Goal: Task Accomplishment & Management: Use online tool/utility

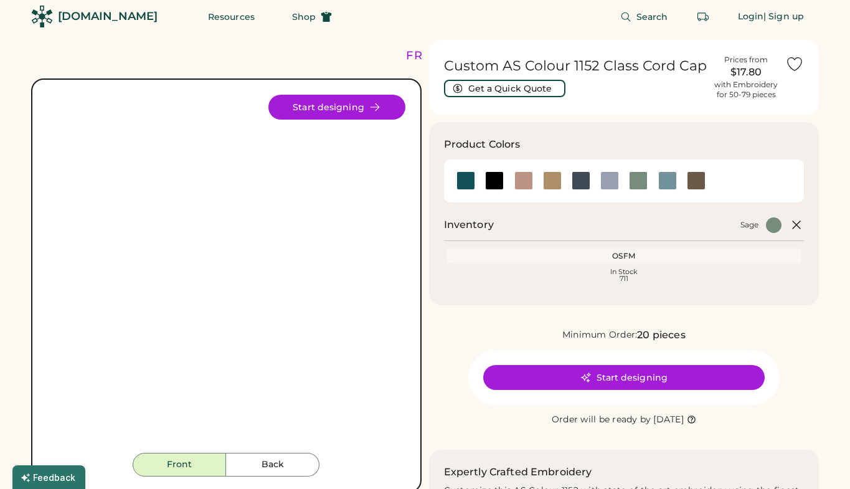
scroll to position [7, 0]
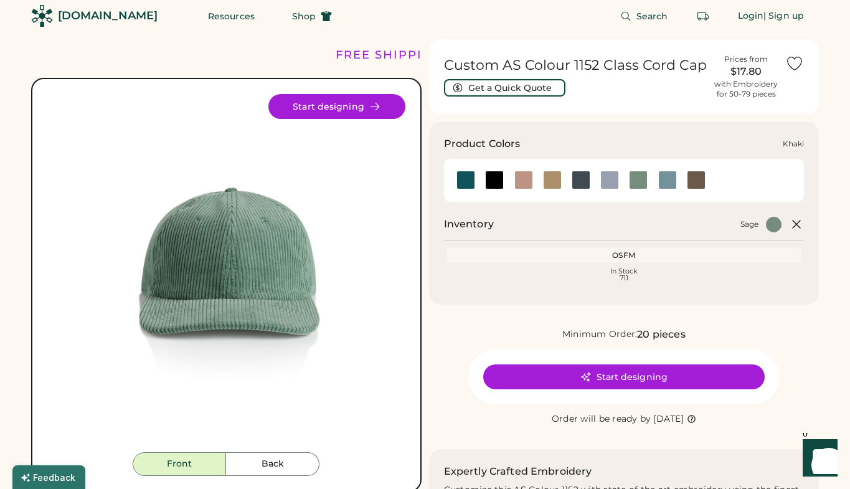
click at [548, 178] on div at bounding box center [552, 180] width 19 height 19
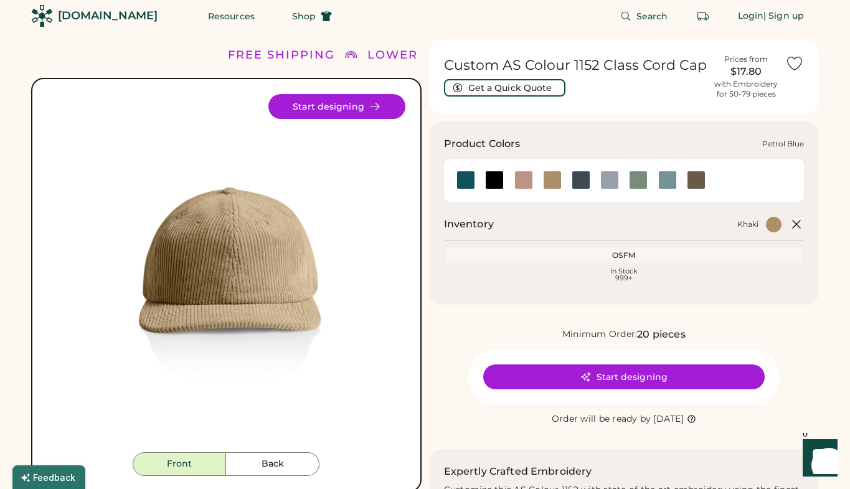
click at [579, 181] on div at bounding box center [581, 180] width 19 height 19
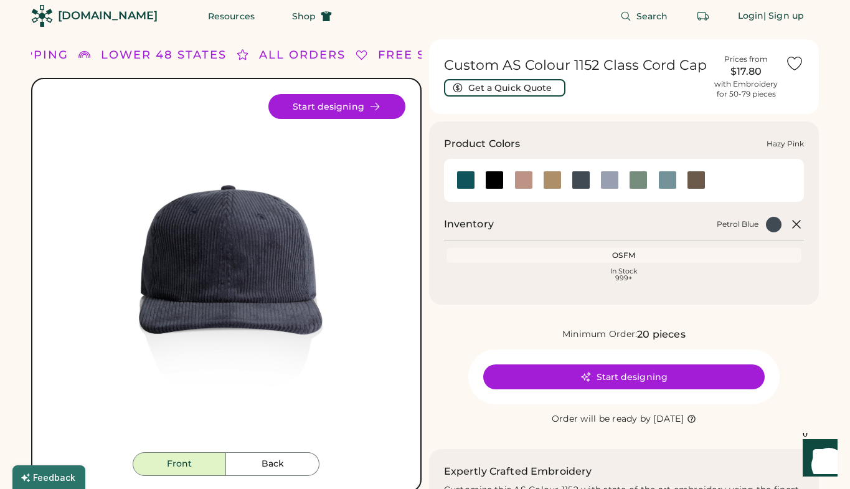
click at [526, 186] on div at bounding box center [524, 180] width 19 height 19
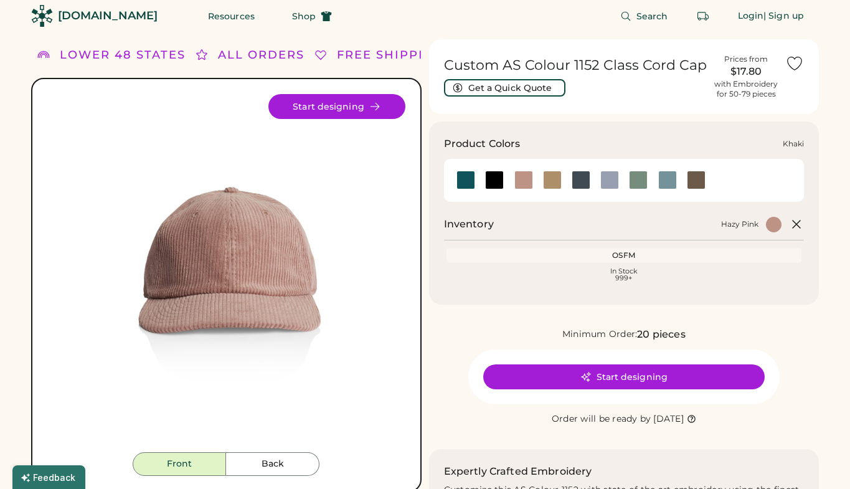
click at [554, 181] on div at bounding box center [552, 180] width 19 height 19
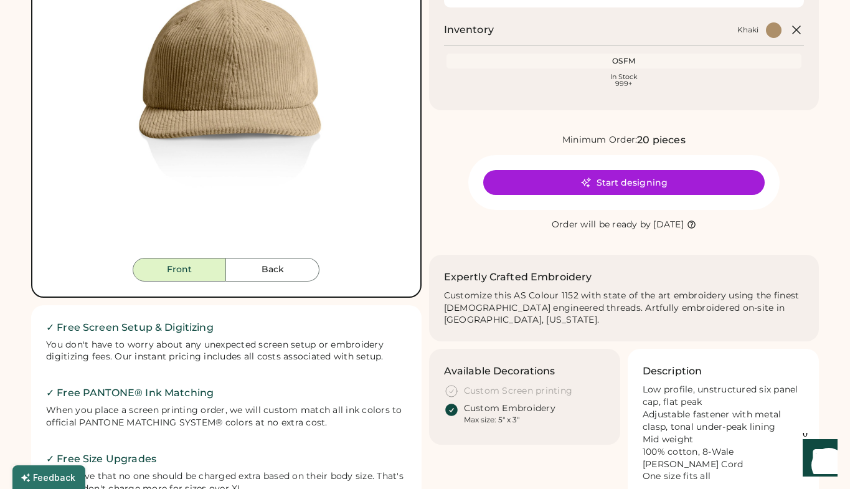
scroll to position [180, 0]
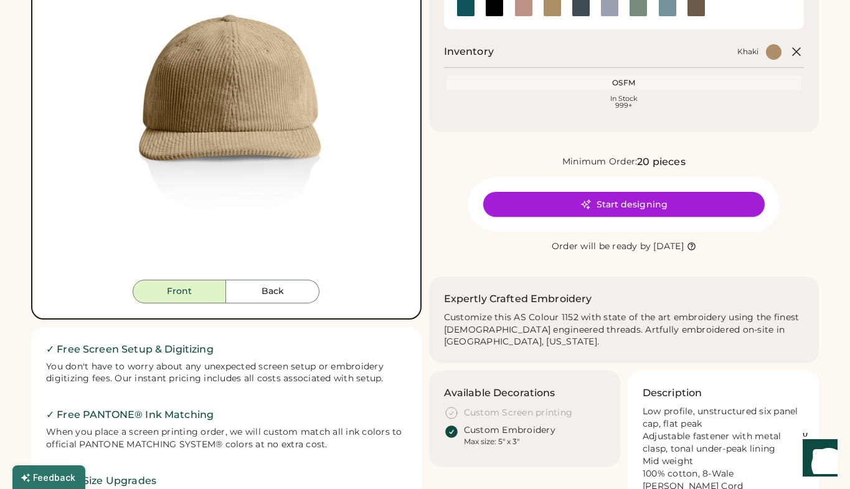
click at [635, 206] on button "Start designing" at bounding box center [624, 204] width 282 height 25
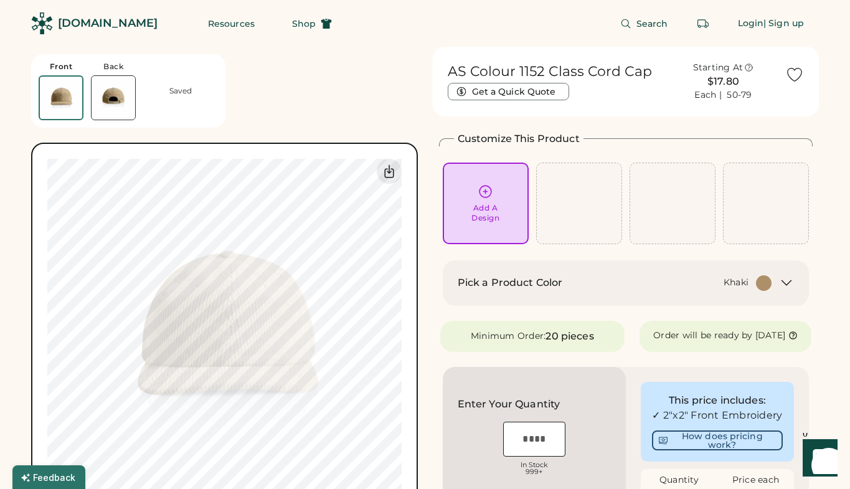
click at [493, 209] on div "Add A Design" at bounding box center [486, 213] width 28 height 20
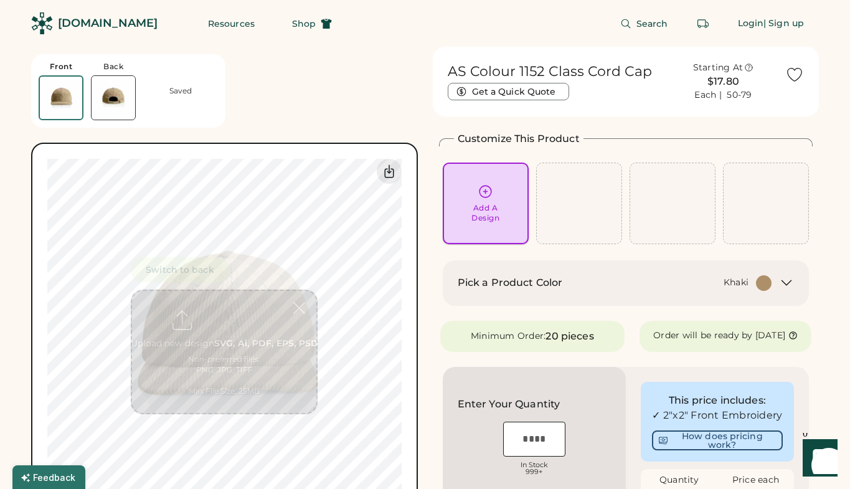
scroll to position [47, 0]
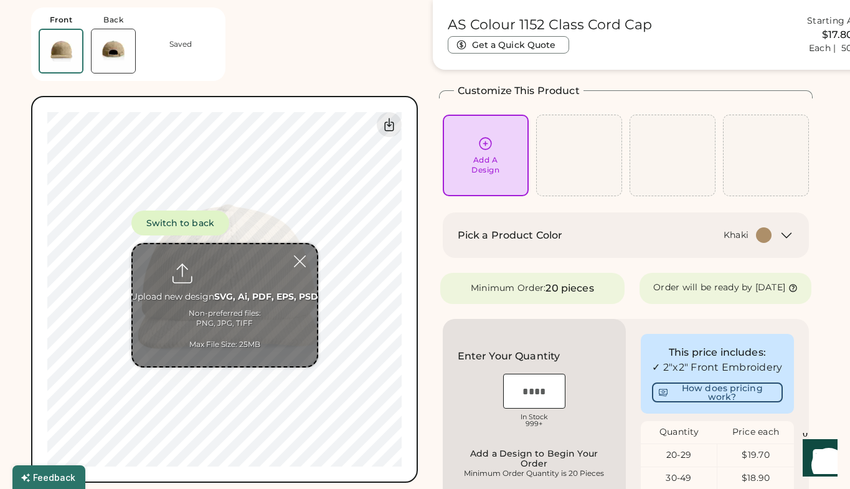
click at [235, 293] on input "file" at bounding box center [225, 305] width 184 height 122
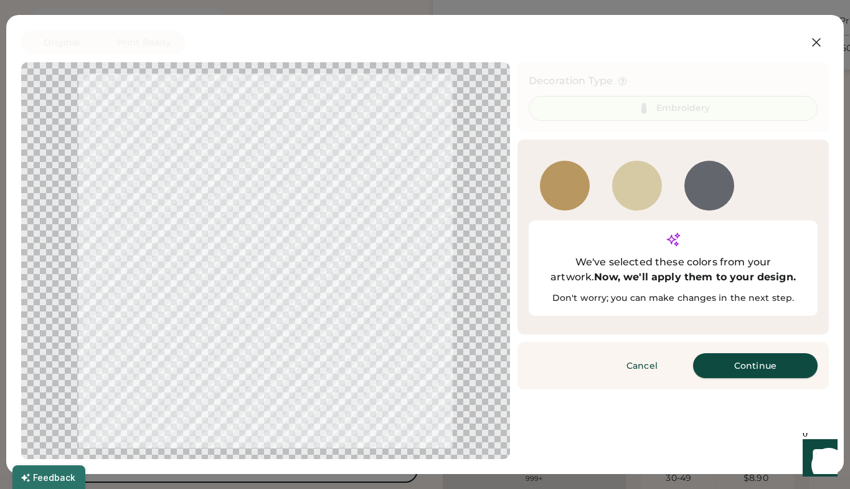
click at [763, 353] on button "Continue" at bounding box center [755, 365] width 125 height 25
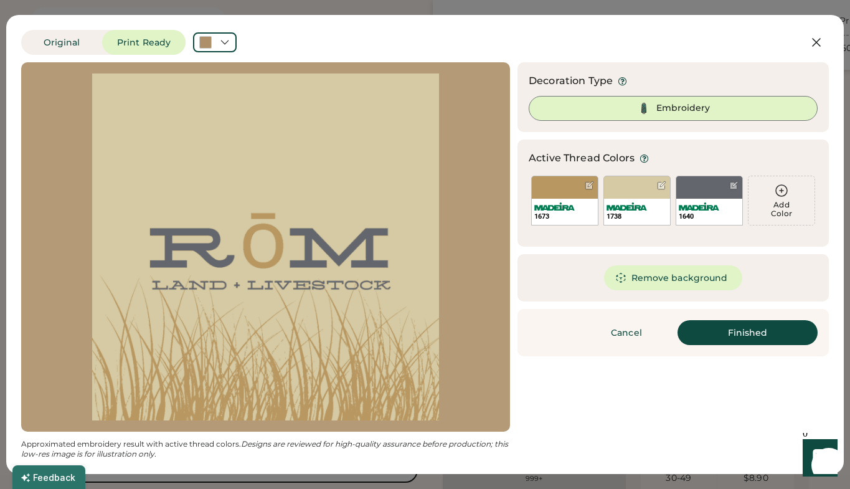
click at [683, 113] on div "Embroidery" at bounding box center [684, 108] width 54 height 12
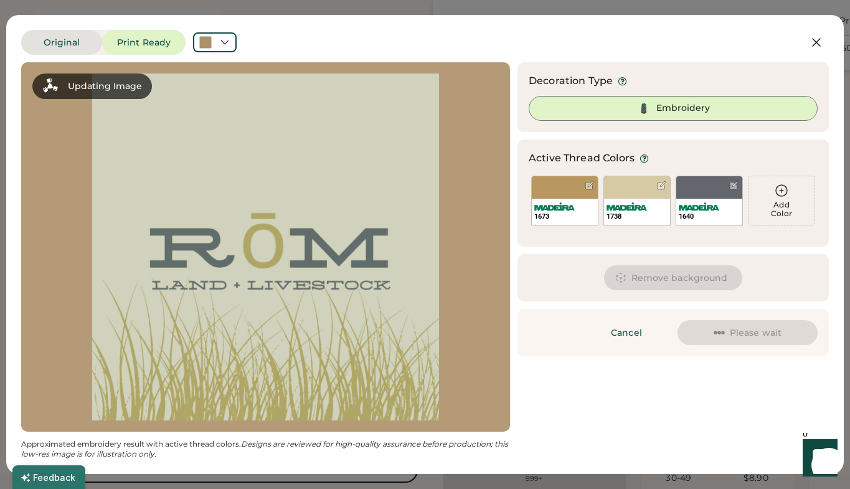
click at [72, 36] on button "Original" at bounding box center [61, 42] width 81 height 25
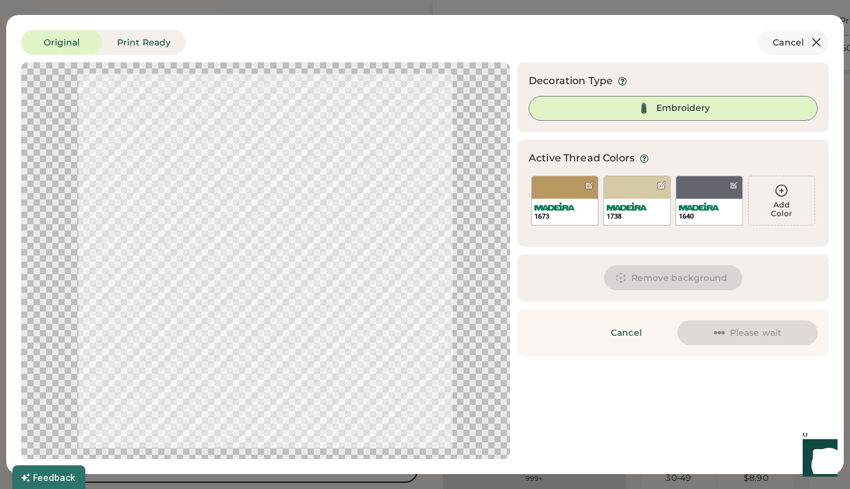
click at [814, 47] on icon at bounding box center [816, 42] width 15 height 15
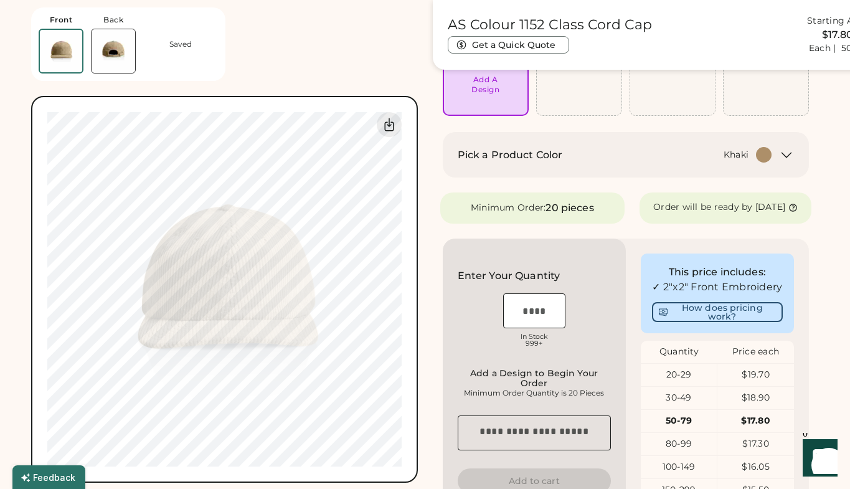
scroll to position [130, 0]
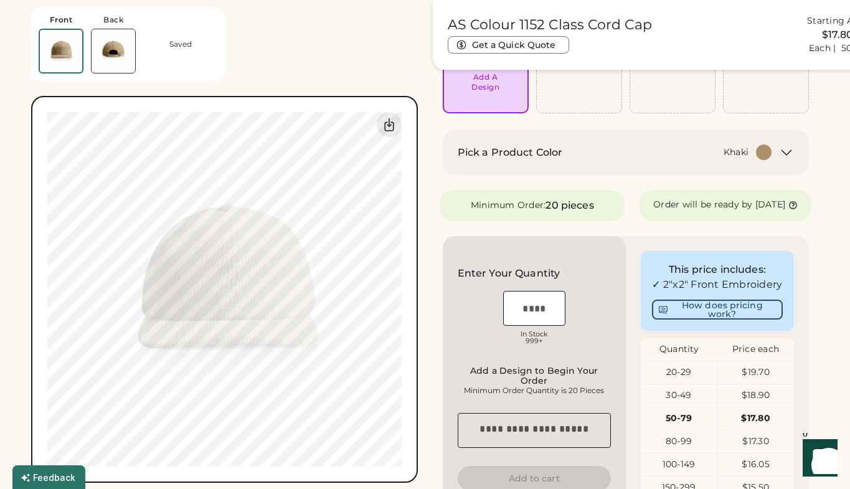
click at [540, 321] on input "input" at bounding box center [534, 308] width 62 height 35
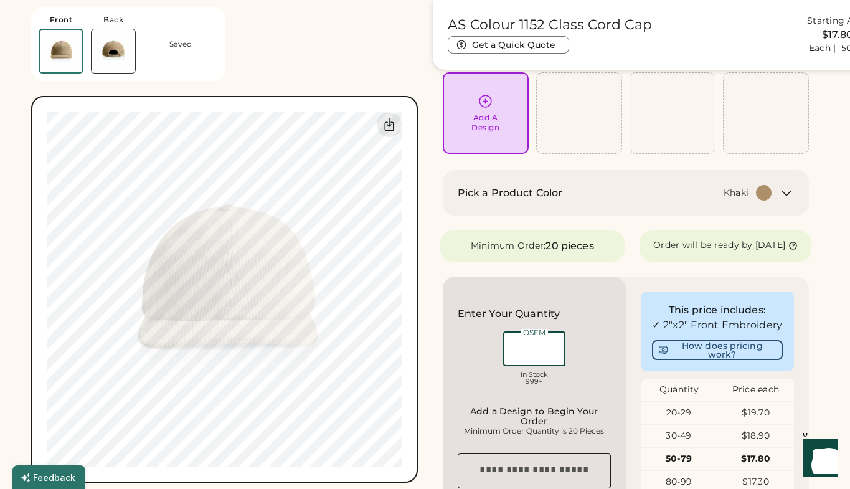
scroll to position [54, 0]
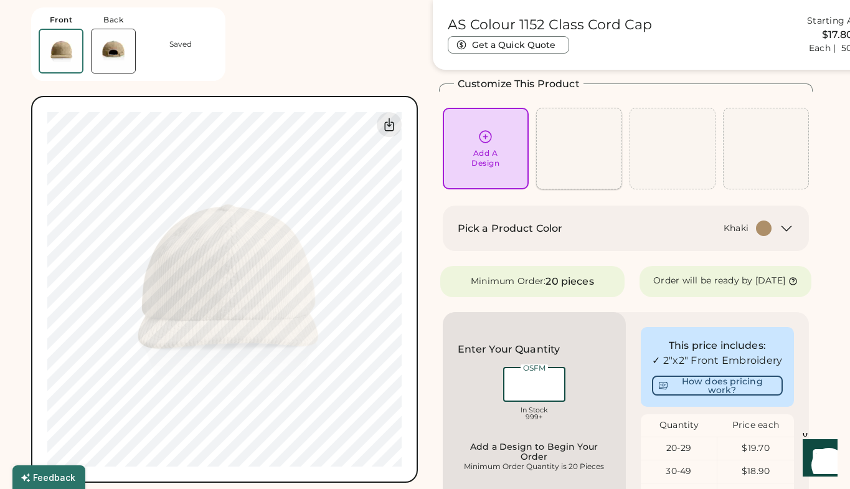
click at [568, 168] on div "Add A Design" at bounding box center [579, 149] width 86 height 82
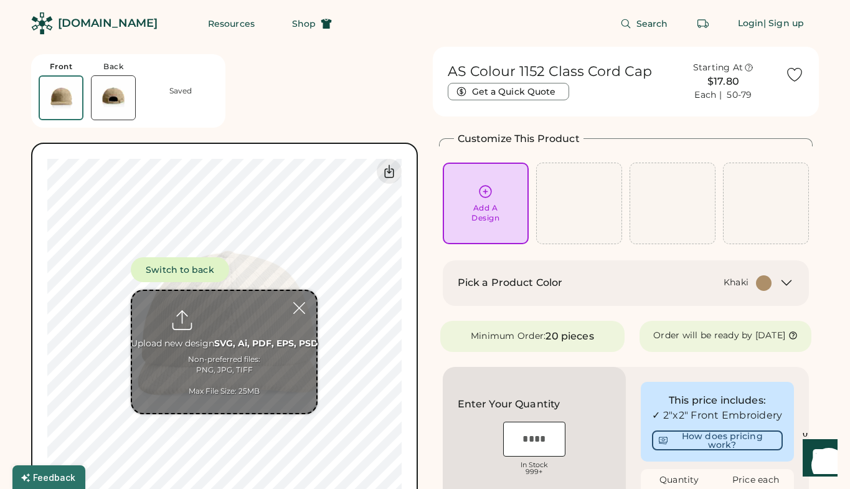
scroll to position [0, 0]
click at [482, 224] on div "Add A Design" at bounding box center [486, 204] width 86 height 82
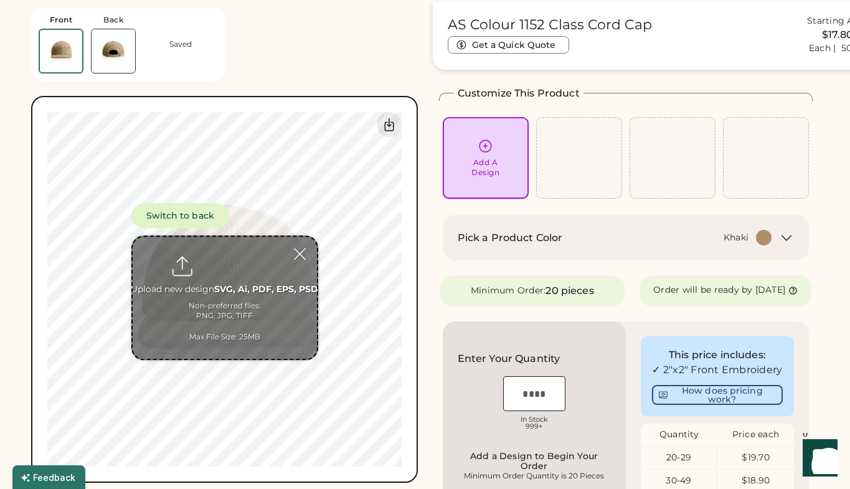
scroll to position [47, 0]
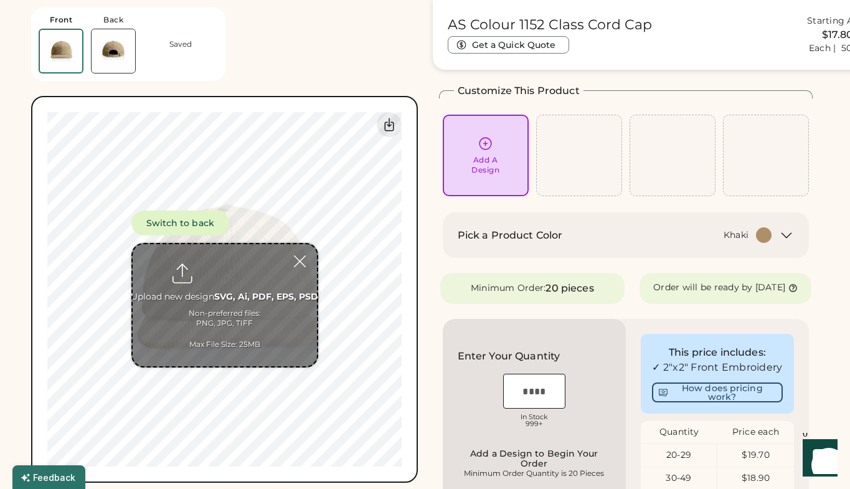
click at [483, 155] on div "Add A Design" at bounding box center [486, 155] width 69 height 39
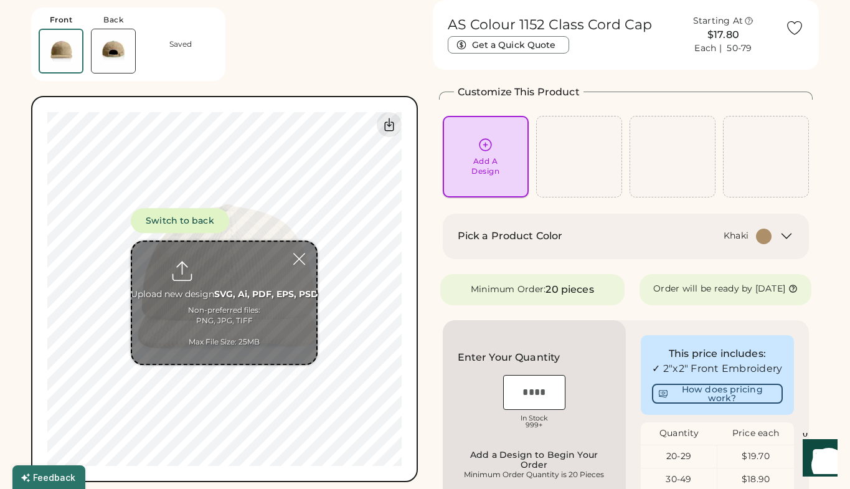
scroll to position [40, 0]
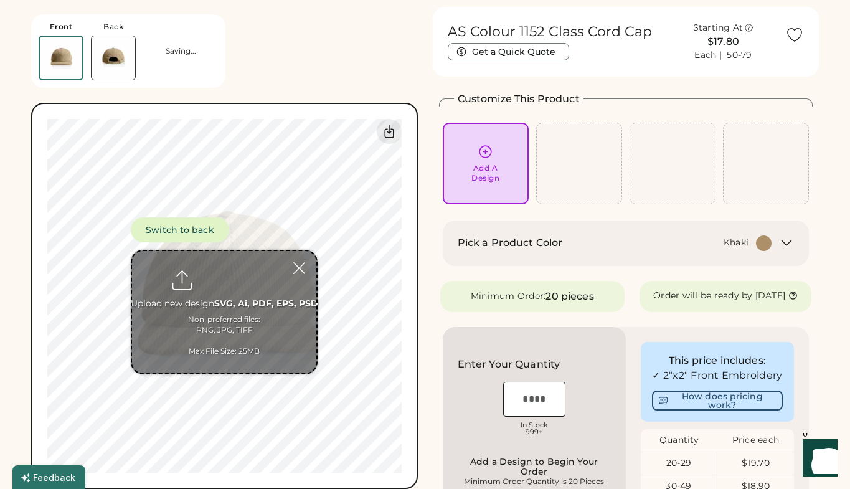
click at [255, 322] on input "file" at bounding box center [224, 312] width 184 height 122
type input "**********"
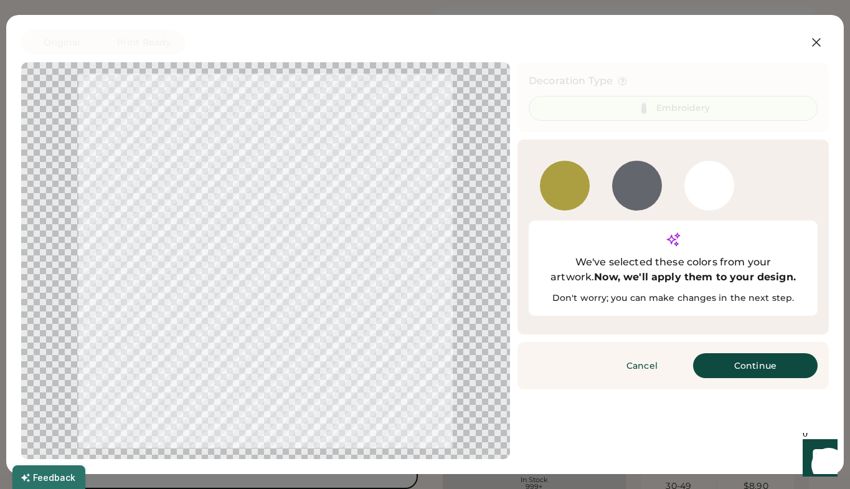
scroll to position [42, 0]
click at [705, 192] on div "1801" at bounding box center [710, 186] width 50 height 50
click at [708, 353] on button "Continue" at bounding box center [755, 365] width 125 height 25
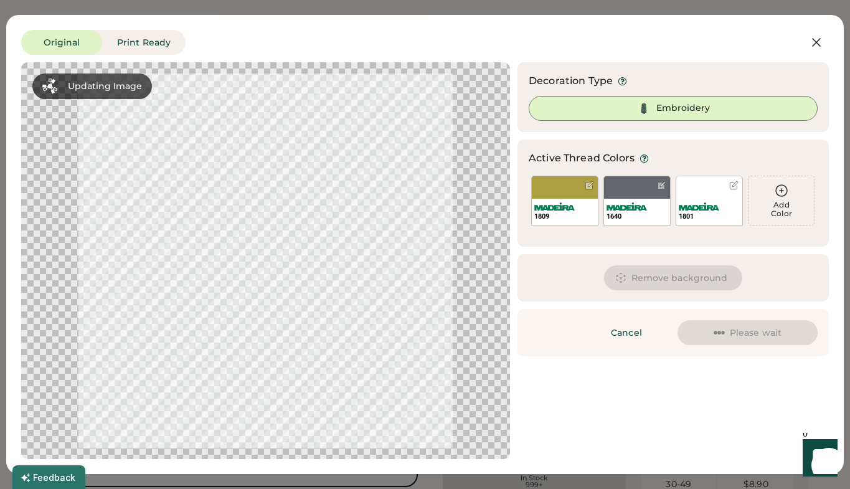
click at [736, 186] on div at bounding box center [734, 185] width 9 height 9
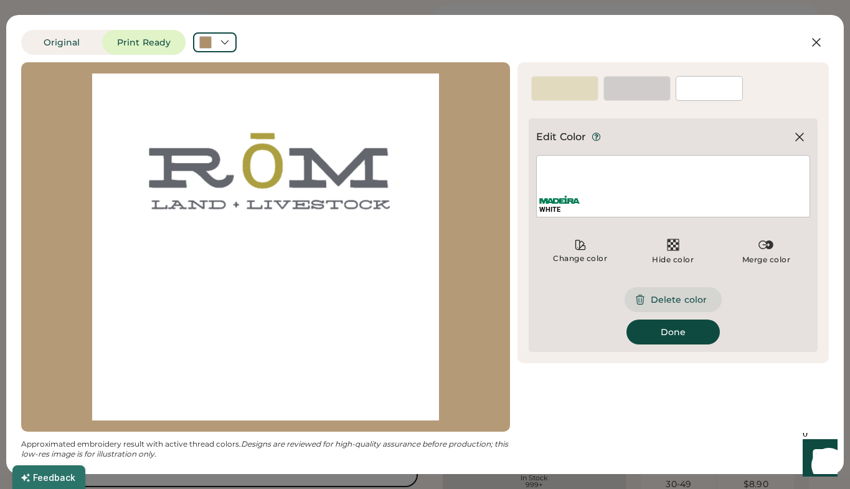
click at [661, 303] on button "Delete color" at bounding box center [673, 299] width 97 height 25
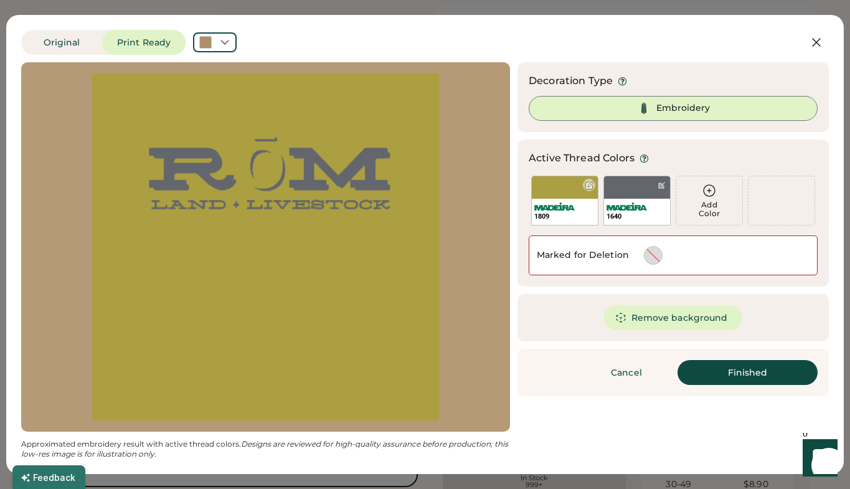
click at [594, 194] on div "1809" at bounding box center [564, 201] width 67 height 50
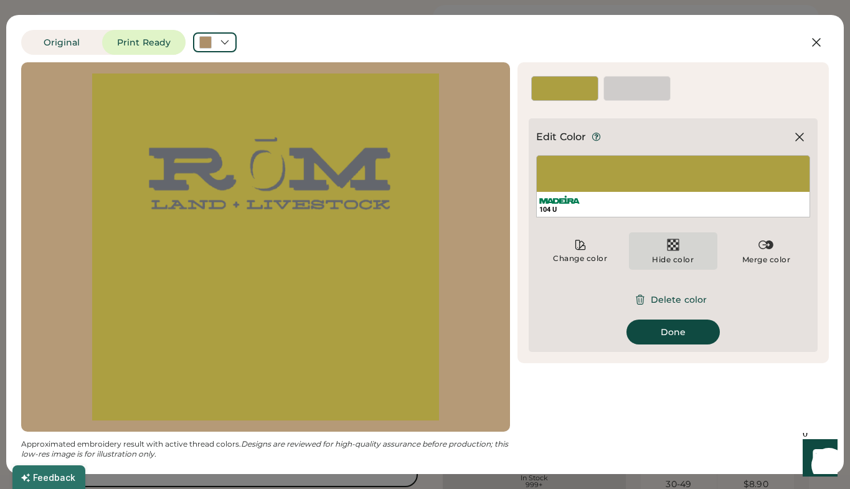
click at [672, 264] on div "Hide color" at bounding box center [673, 260] width 42 height 10
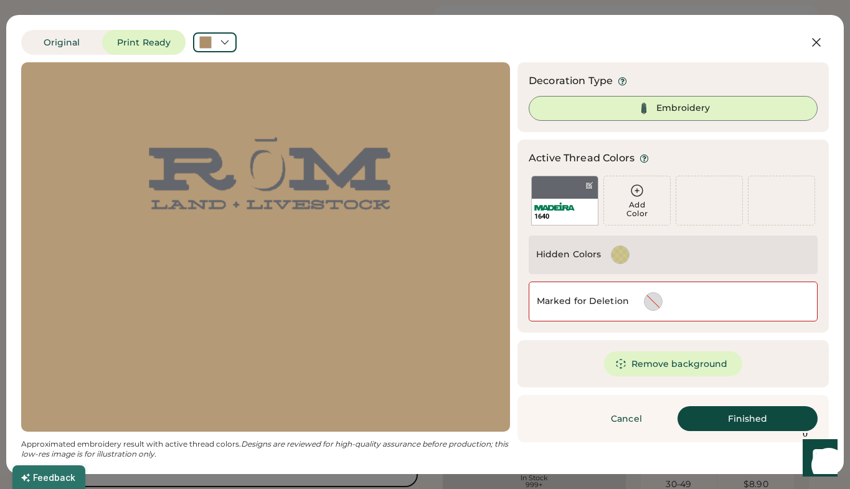
click at [830, 3] on div "Original Print Ready Updating Image Approximated embroidery result with active …" at bounding box center [425, 244] width 850 height 489
click at [829, 1] on div "Original Print Ready Updating Image Approximated embroidery result with active …" at bounding box center [425, 244] width 850 height 489
click at [65, 40] on button "Original" at bounding box center [61, 42] width 81 height 25
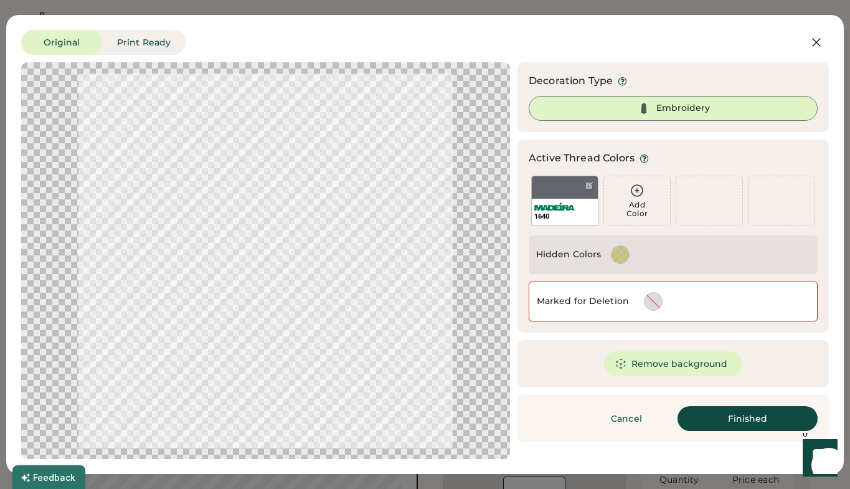
scroll to position [0, 0]
click at [822, 37] on icon at bounding box center [816, 42] width 15 height 15
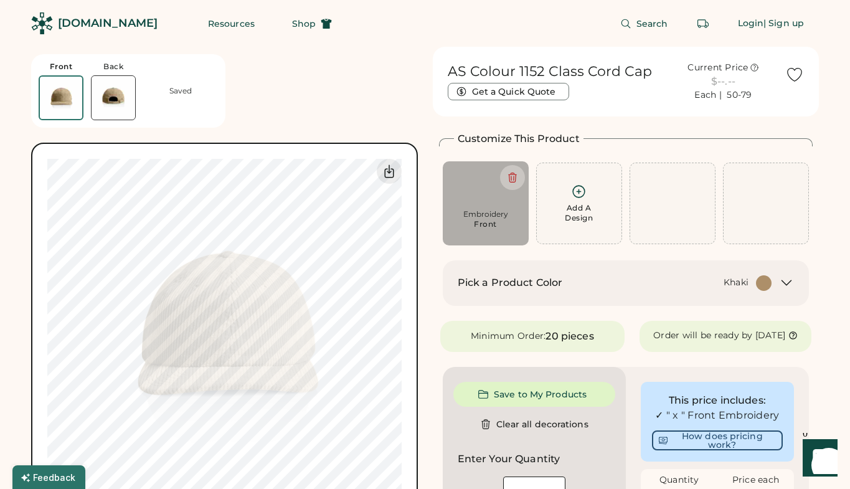
click at [633, 335] on body "Front Back Saved Switch to back Upload new design SVG, Ai, PDF, EPS, PSD Non-pr…" at bounding box center [425, 244] width 850 height 489
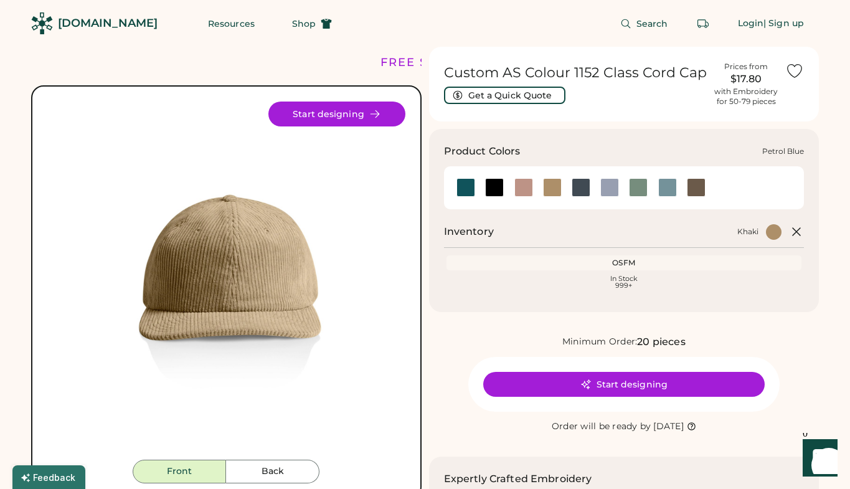
click at [586, 193] on div at bounding box center [581, 187] width 19 height 19
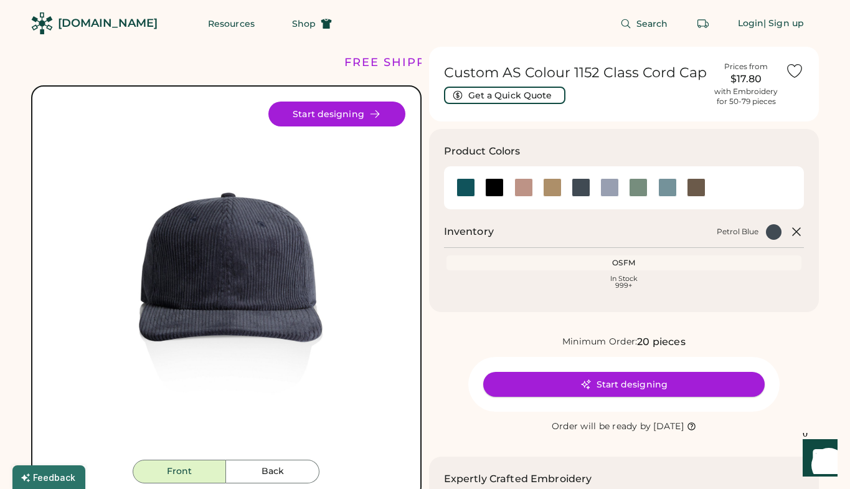
click at [648, 388] on button "Start designing" at bounding box center [624, 384] width 282 height 25
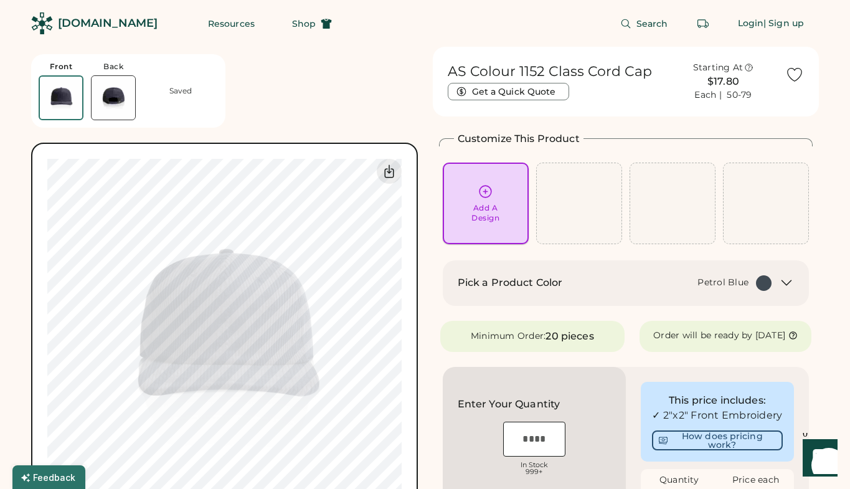
click at [492, 202] on div "Add A Design" at bounding box center [486, 203] width 69 height 39
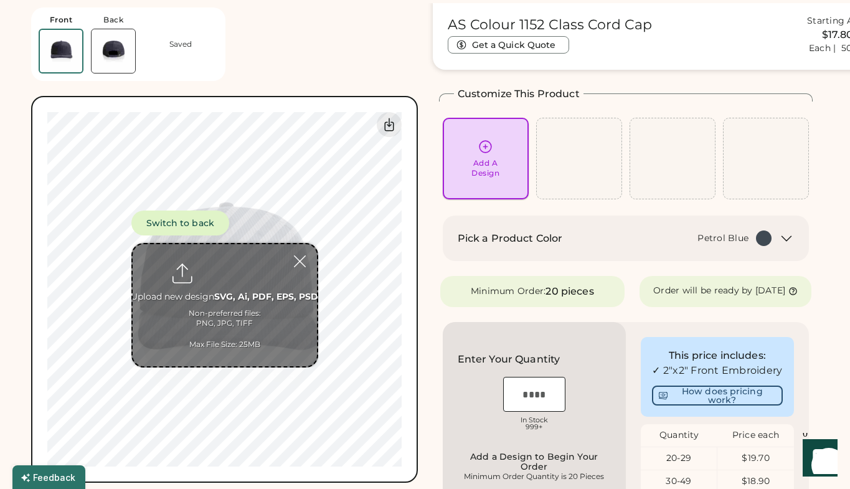
scroll to position [47, 0]
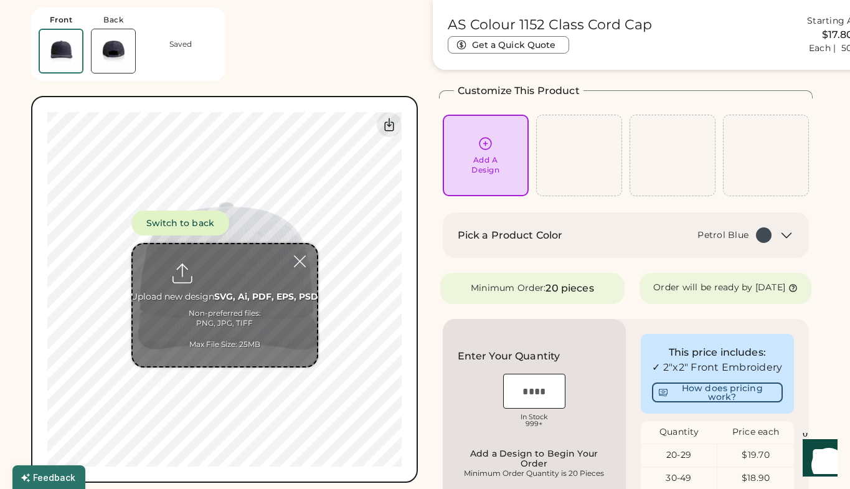
click at [227, 302] on input "file" at bounding box center [225, 305] width 184 height 122
type input "**********"
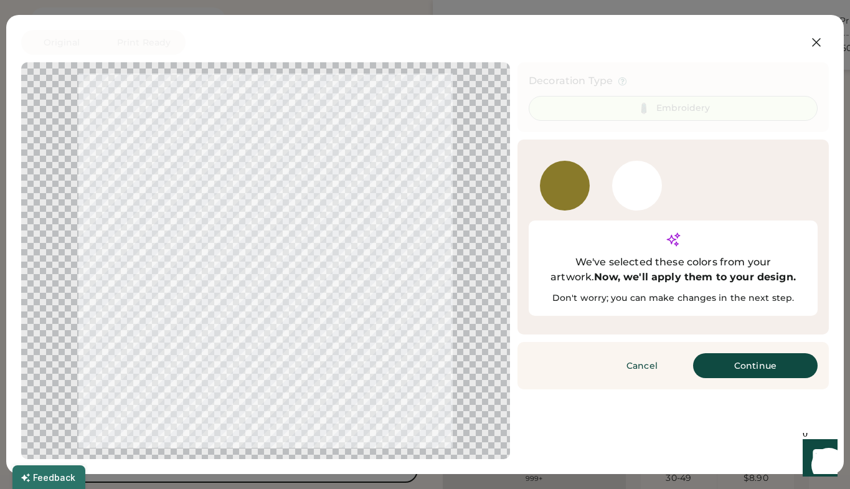
click at [637, 178] on div at bounding box center [637, 186] width 50 height 50
click at [743, 342] on div "Cancel Finished Continue" at bounding box center [674, 365] width 312 height 47
click at [738, 353] on button "Continue" at bounding box center [755, 365] width 125 height 25
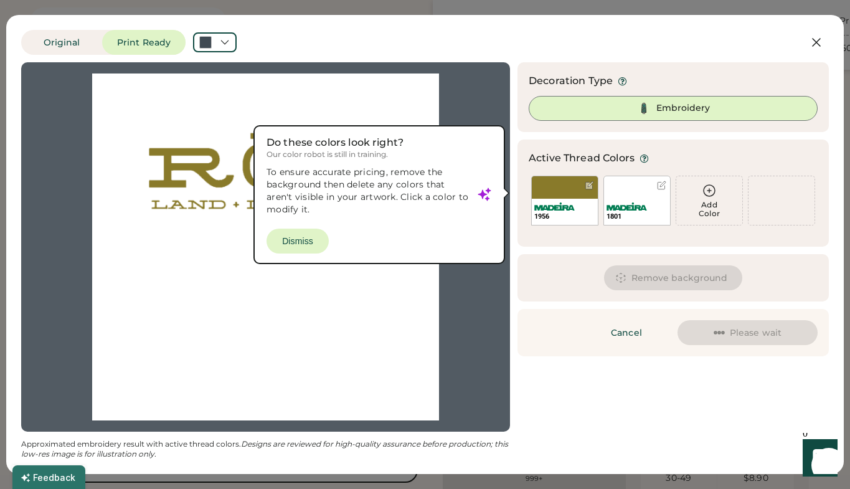
click at [660, 184] on div at bounding box center [661, 185] width 9 height 9
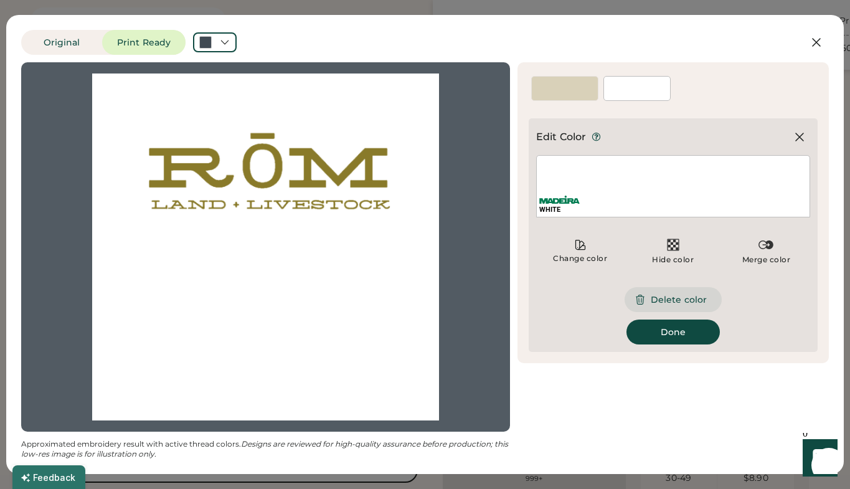
click at [670, 304] on button "Delete color" at bounding box center [673, 299] width 97 height 25
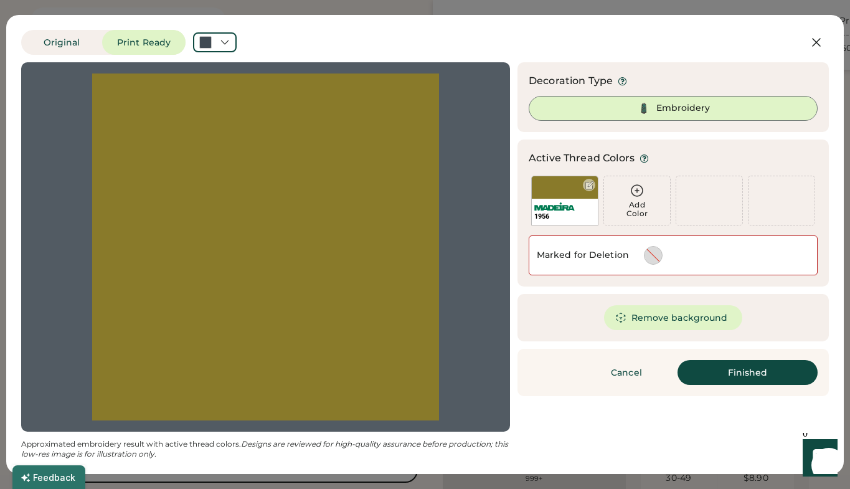
click at [576, 206] on div "1956" at bounding box center [565, 212] width 66 height 26
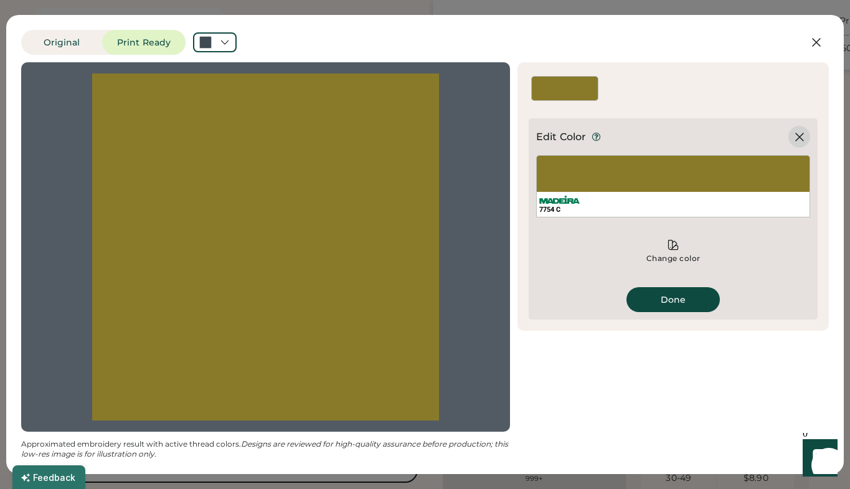
click at [796, 136] on icon at bounding box center [799, 137] width 15 height 15
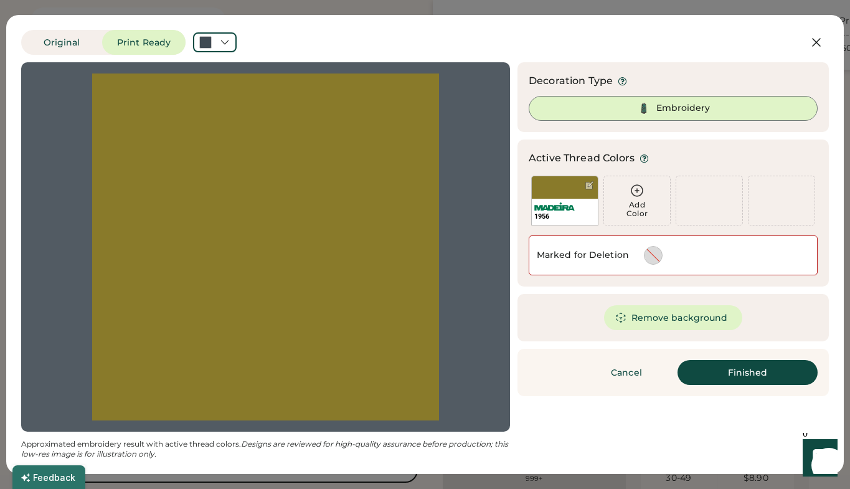
click at [748, 381] on button "Finished" at bounding box center [748, 372] width 140 height 25
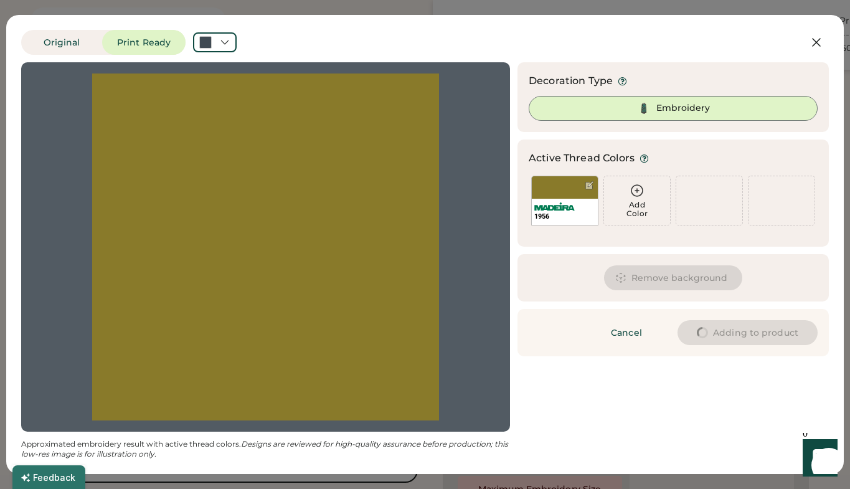
type input "****"
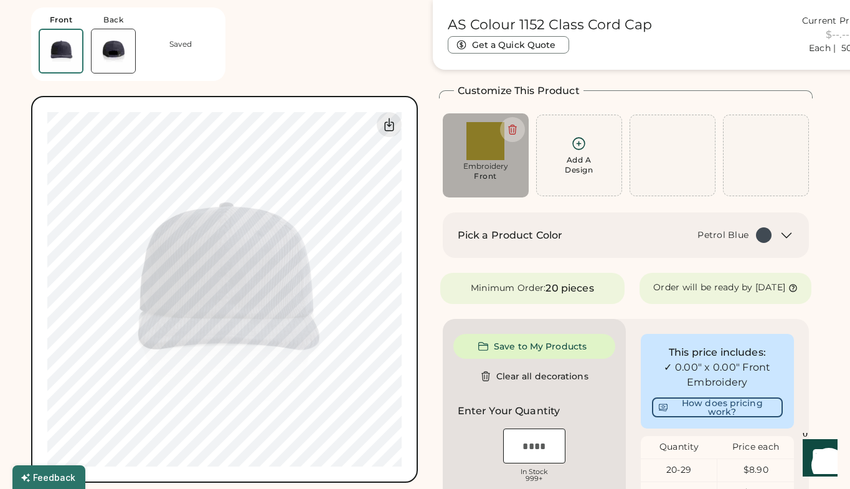
type input "****"
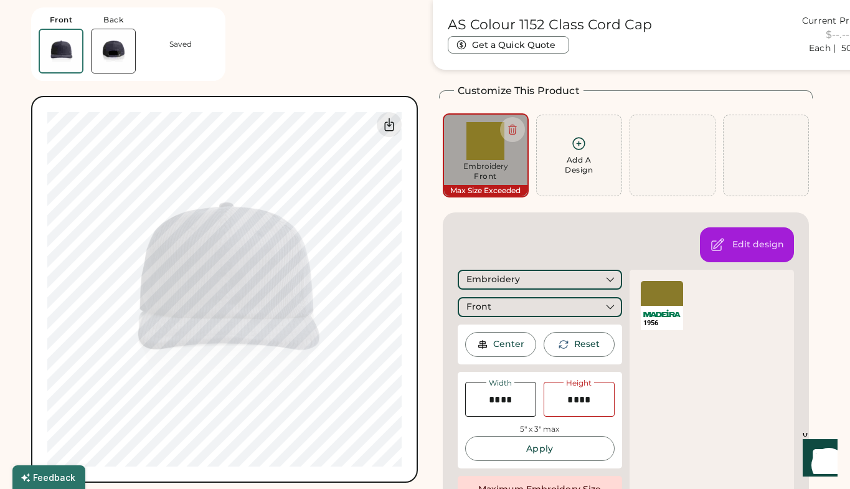
click at [510, 165] on div "Embroidery" at bounding box center [486, 166] width 69 height 10
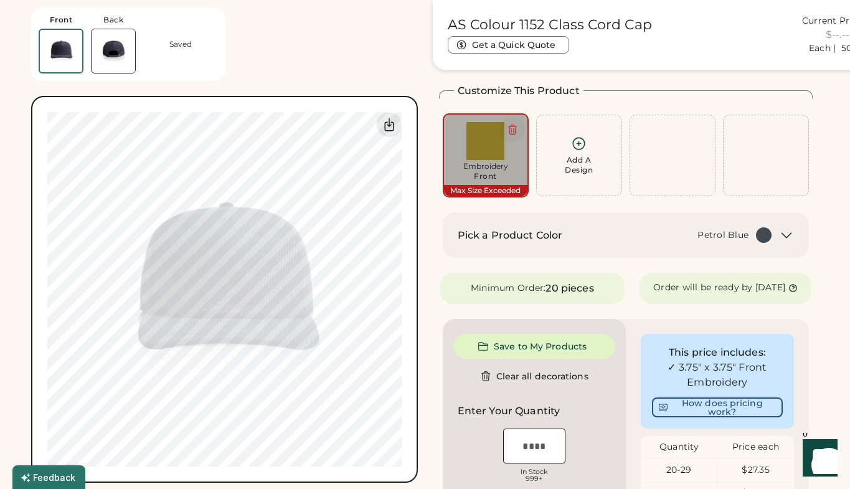
click at [515, 129] on icon at bounding box center [512, 129] width 11 height 11
type input "****"
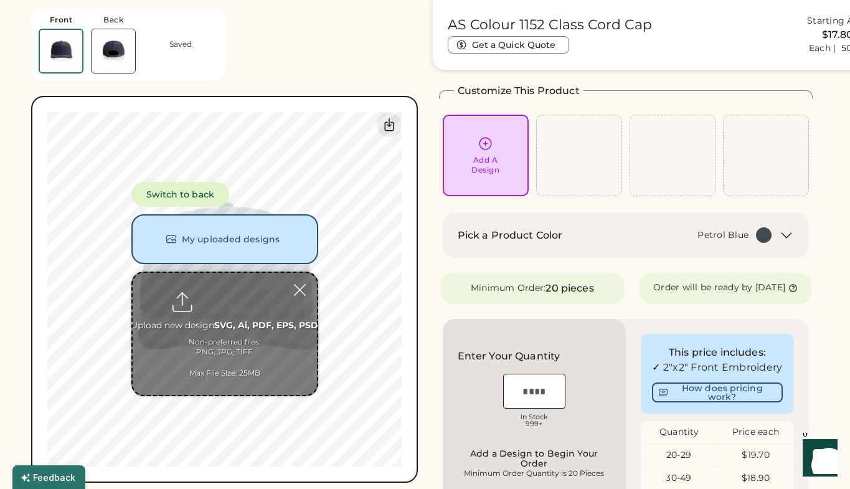
click at [226, 299] on input "file" at bounding box center [225, 334] width 184 height 122
type input "**********"
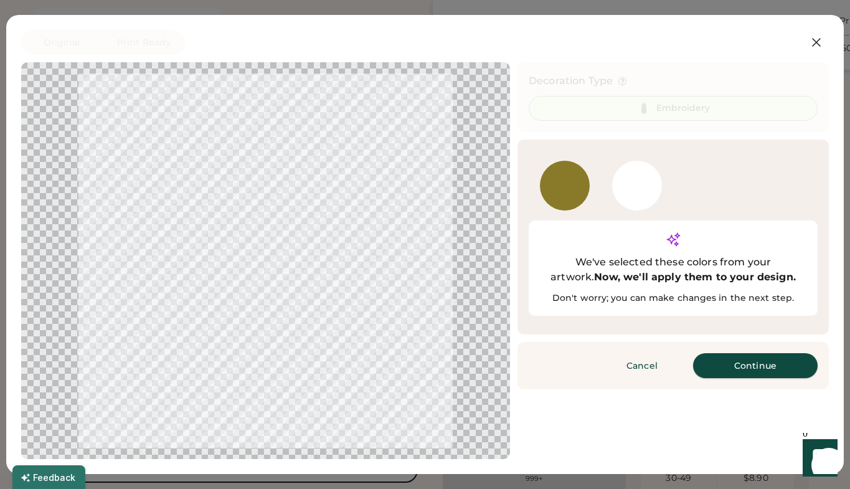
click at [731, 353] on button "Continue" at bounding box center [755, 365] width 125 height 25
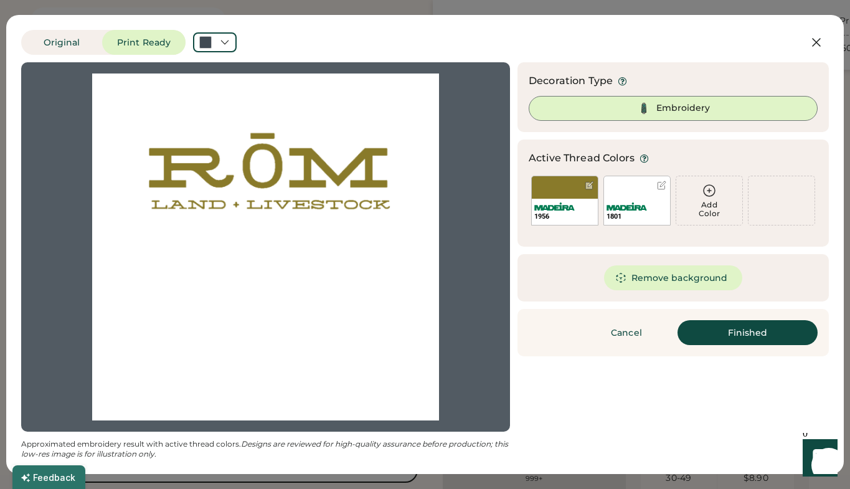
click at [660, 278] on button "Remove background" at bounding box center [673, 277] width 139 height 25
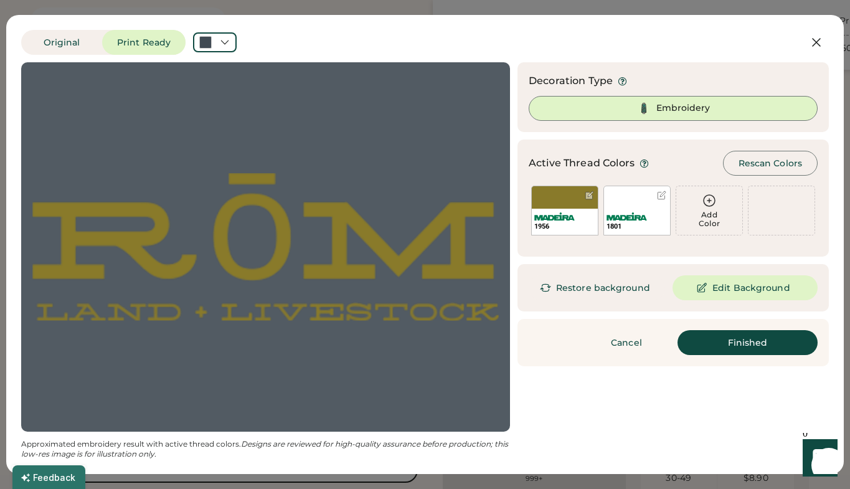
click at [711, 115] on div "Embroidery" at bounding box center [673, 108] width 289 height 25
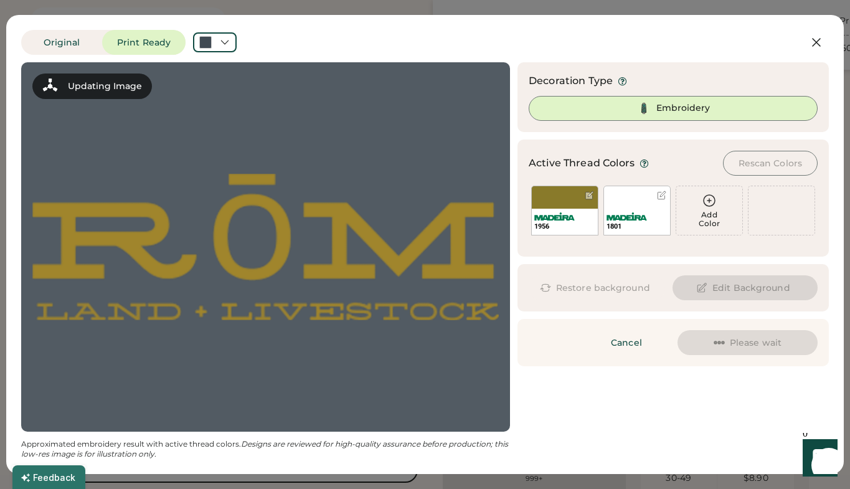
click at [711, 115] on div "Embroidery" at bounding box center [673, 108] width 289 height 25
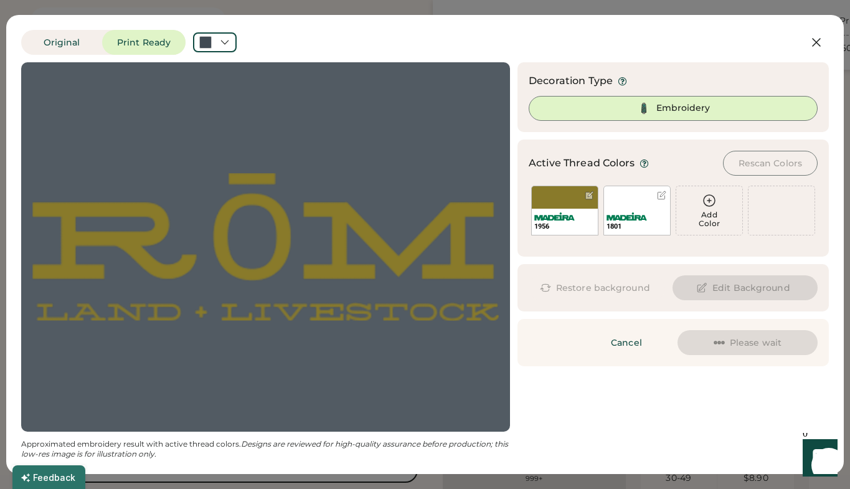
click at [711, 115] on div "Embroidery" at bounding box center [673, 108] width 289 height 25
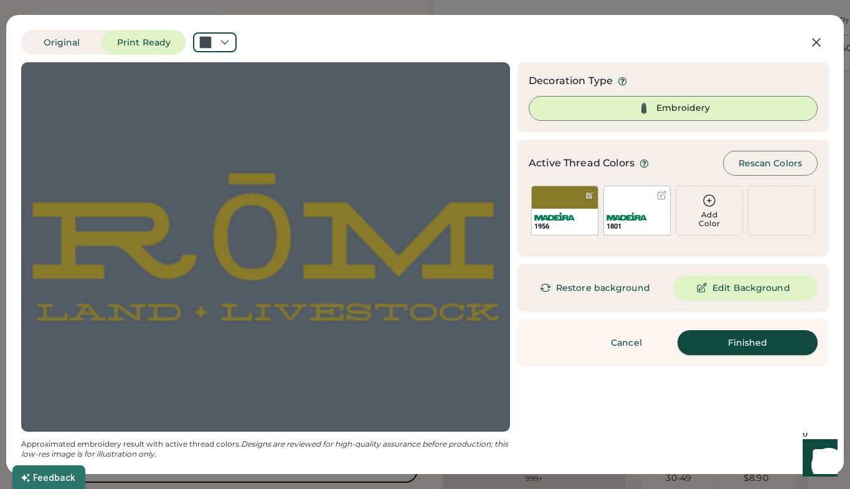
click at [745, 343] on button "Finished" at bounding box center [748, 342] width 140 height 25
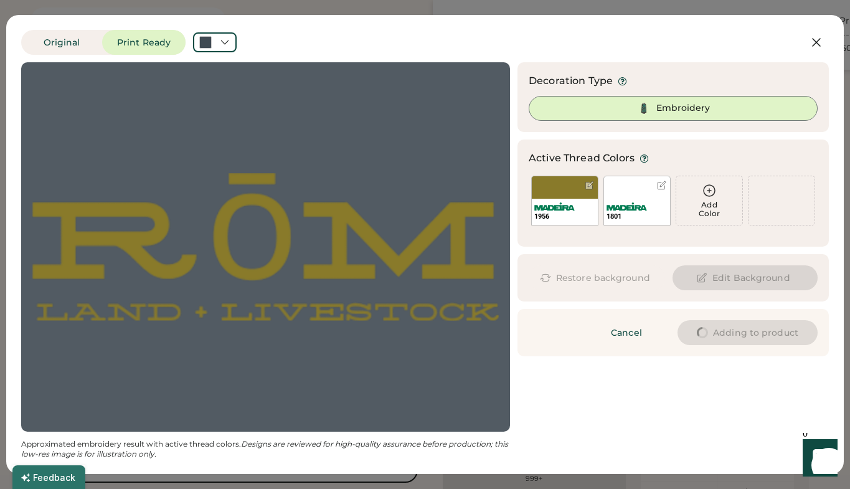
type input "****"
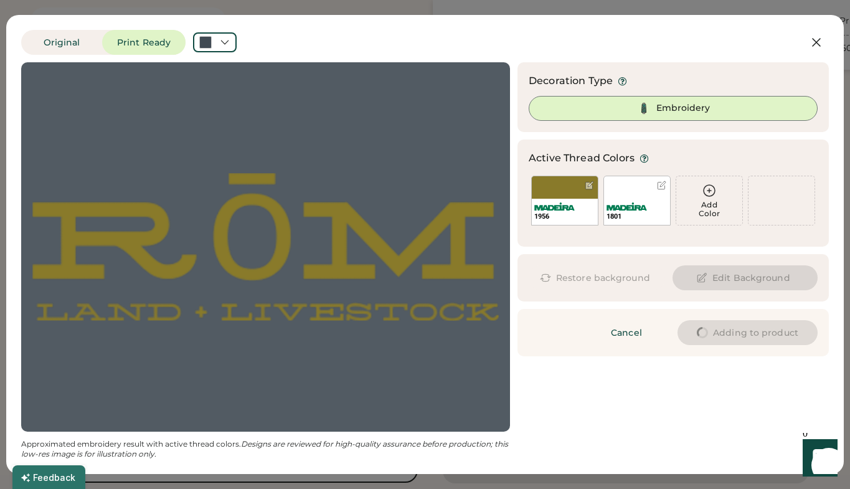
type input "****"
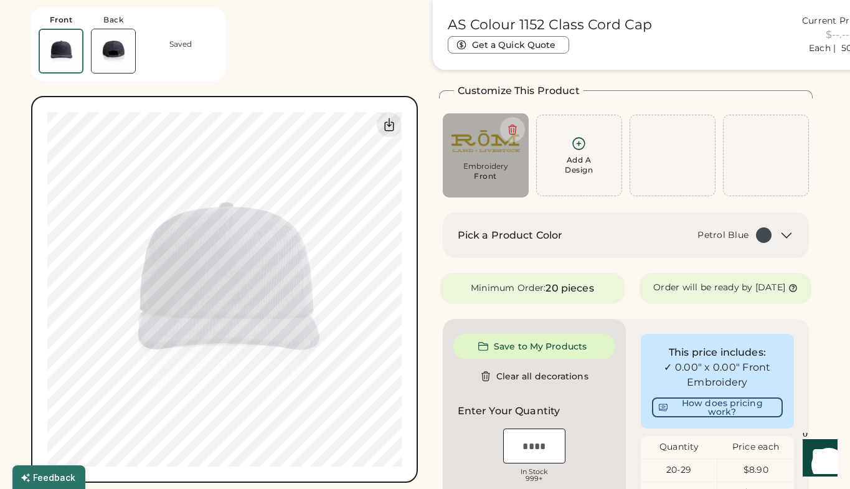
type input "****"
click at [111, 34] on img at bounding box center [114, 51] width 44 height 44
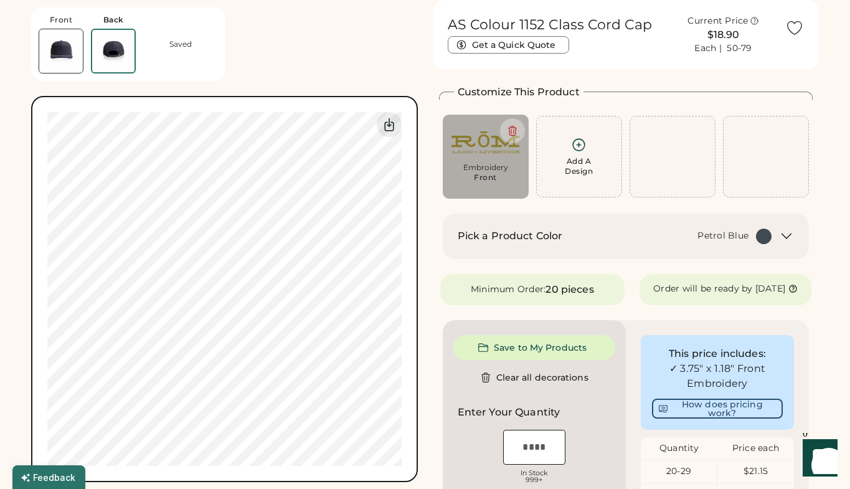
scroll to position [40, 0]
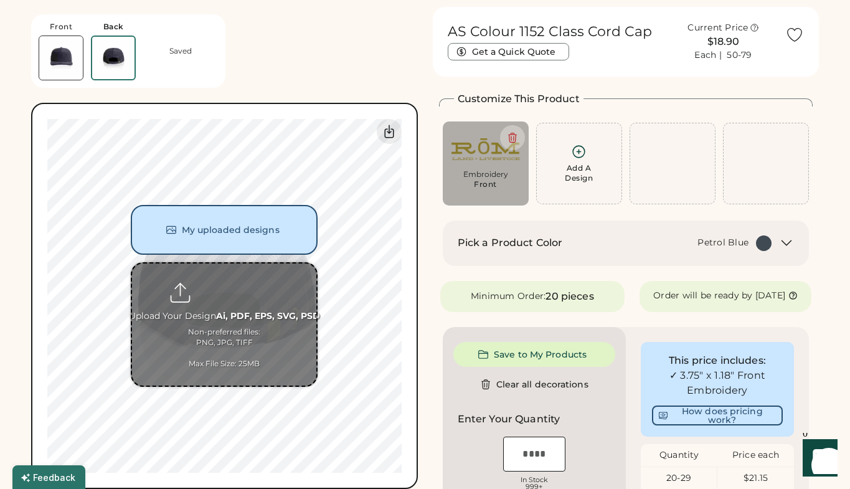
click at [247, 307] on input "file" at bounding box center [224, 325] width 184 height 122
click at [209, 302] on input "file" at bounding box center [224, 325] width 184 height 122
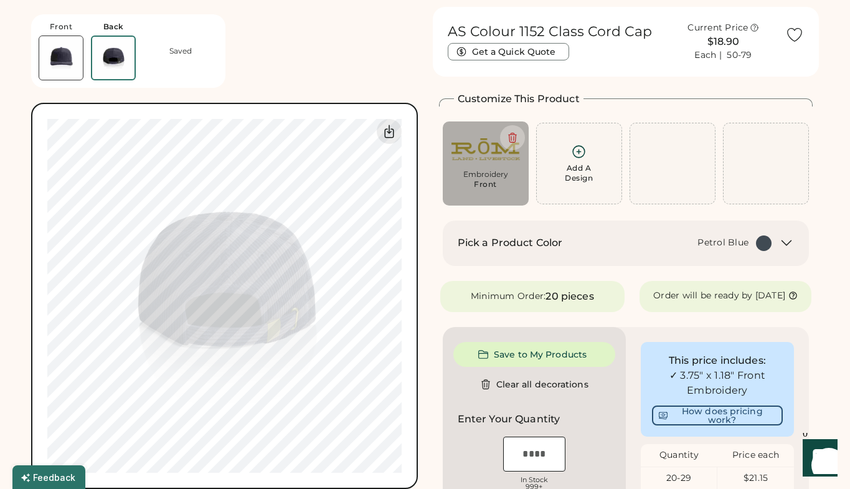
click at [60, 62] on img at bounding box center [61, 58] width 44 height 44
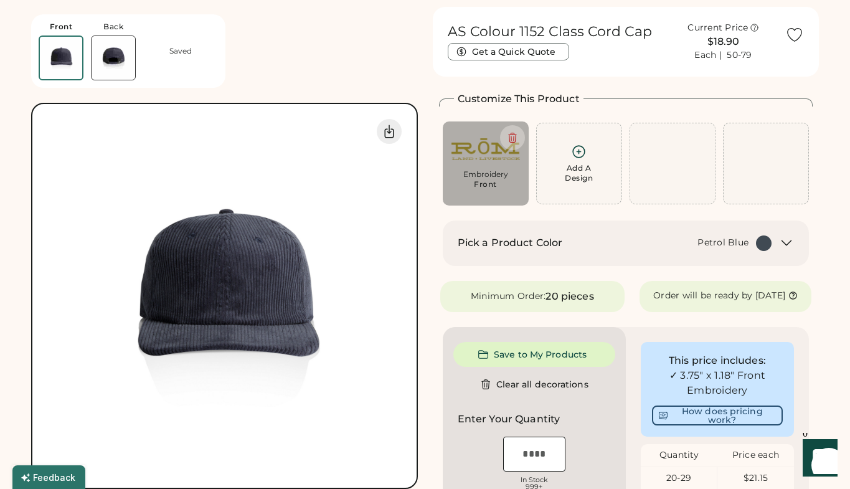
scroll to position [47, 0]
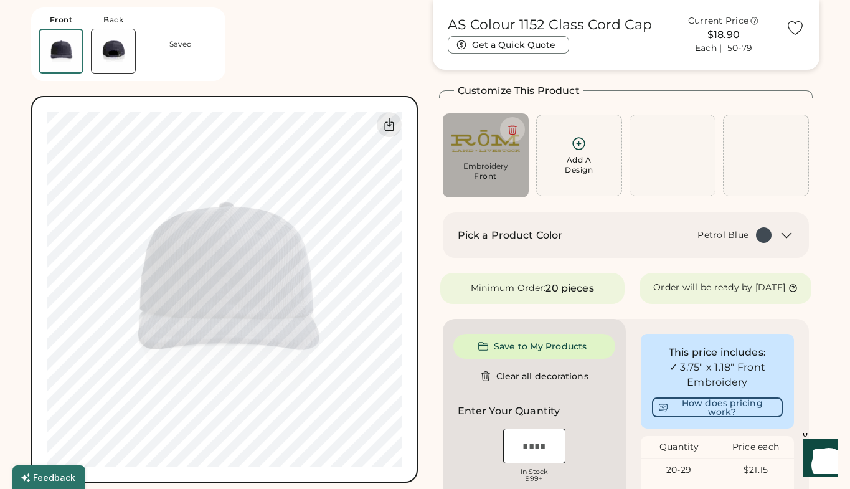
click at [480, 173] on div "Front" at bounding box center [485, 176] width 23 height 10
type input "****"
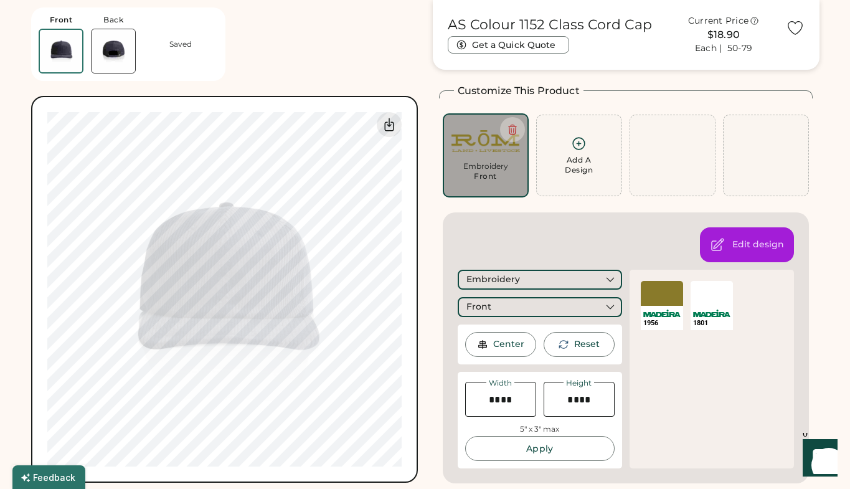
click at [662, 287] on div at bounding box center [662, 293] width 42 height 25
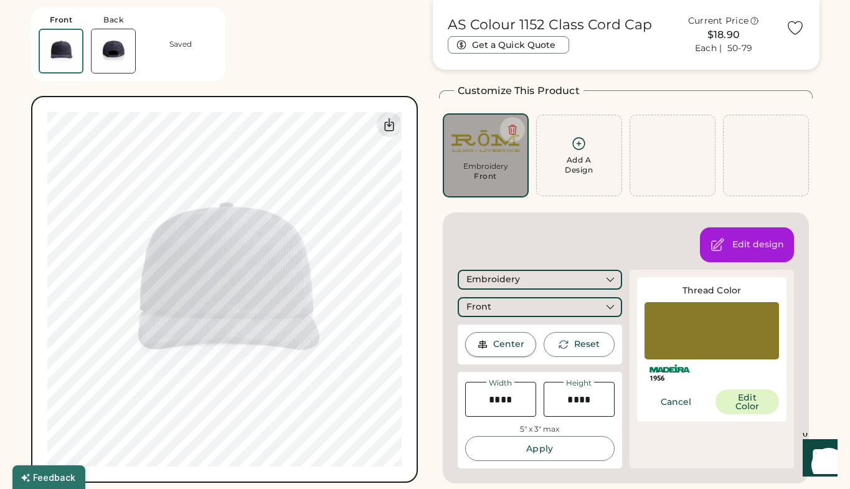
click at [492, 343] on div "Center" at bounding box center [500, 344] width 71 height 25
click at [761, 406] on button "Edit Color" at bounding box center [748, 401] width 64 height 25
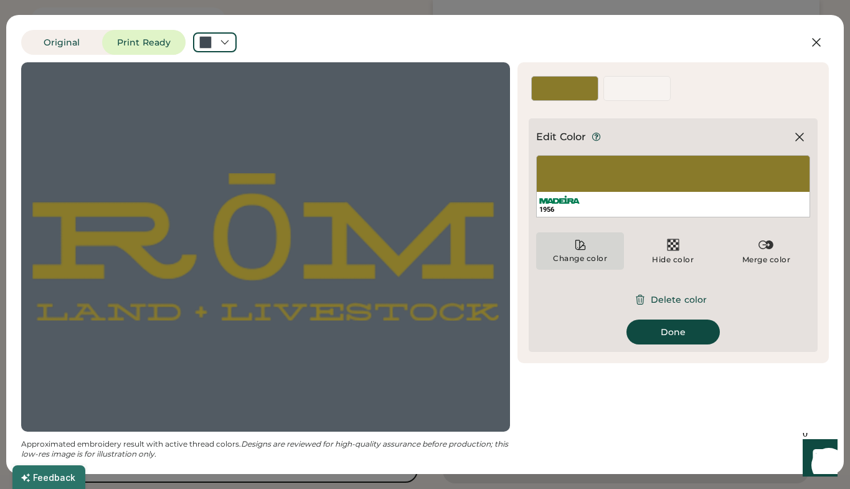
click at [582, 249] on icon at bounding box center [580, 245] width 12 height 12
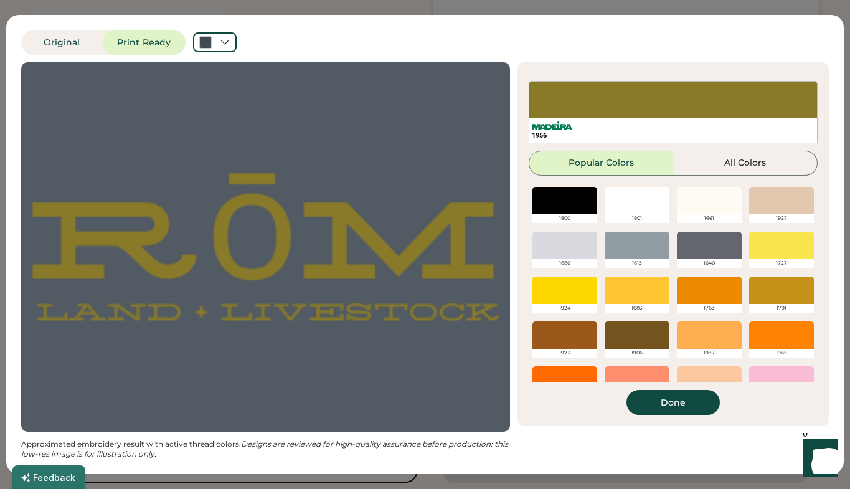
click at [787, 288] on div at bounding box center [781, 290] width 65 height 27
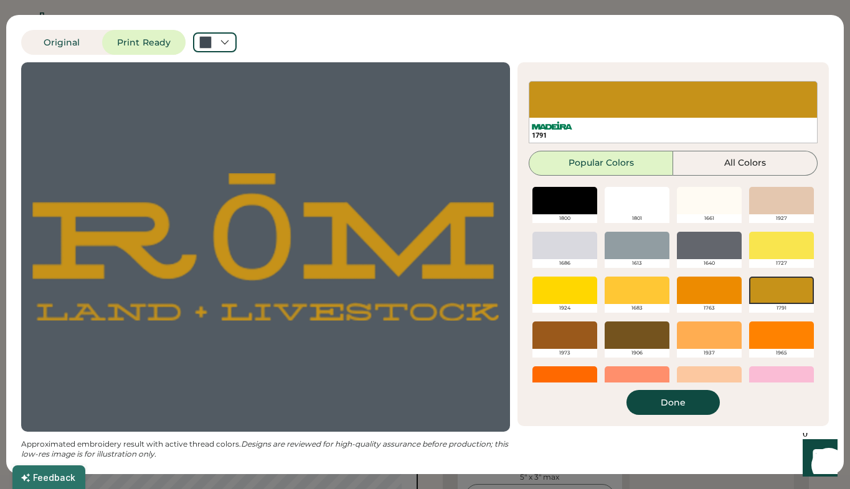
scroll to position [0, 0]
click at [632, 296] on div at bounding box center [637, 290] width 65 height 27
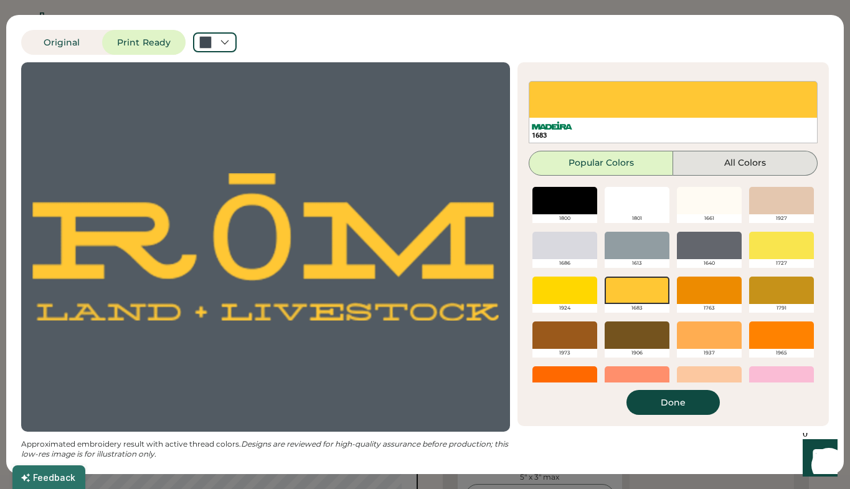
click at [736, 159] on button "All Colors" at bounding box center [745, 163] width 145 height 25
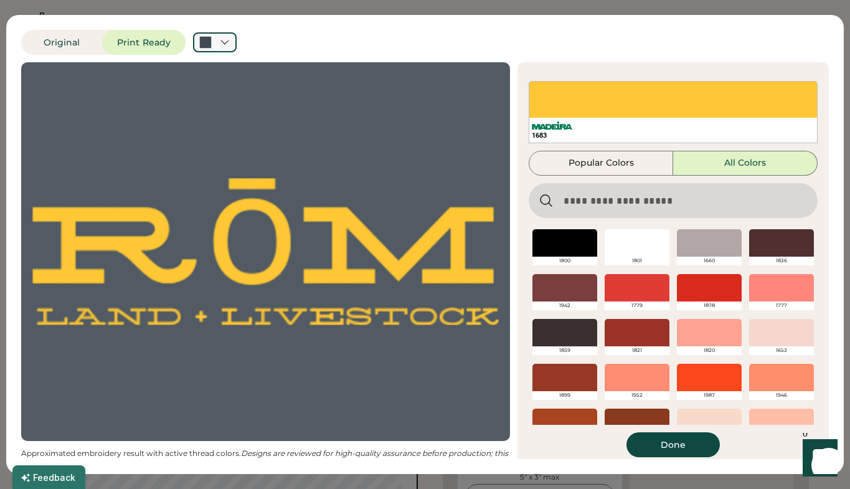
click at [235, 49] on div at bounding box center [215, 42] width 44 height 20
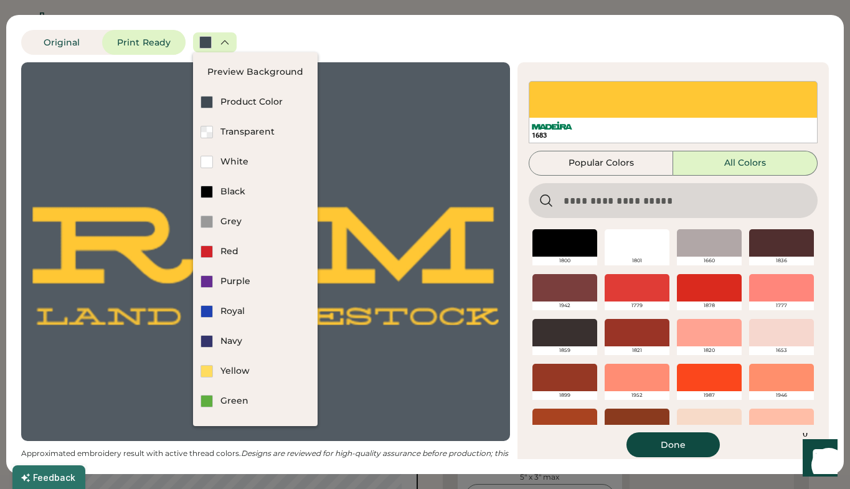
click at [233, 46] on div at bounding box center [215, 42] width 44 height 20
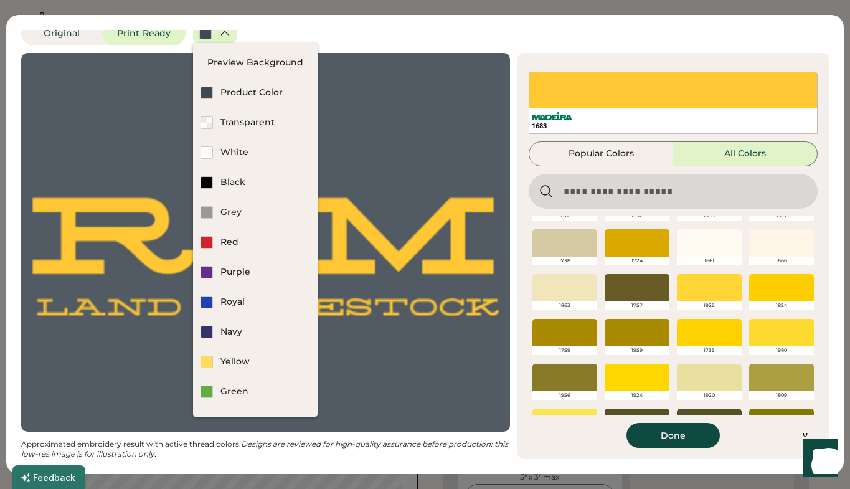
scroll to position [976, 0]
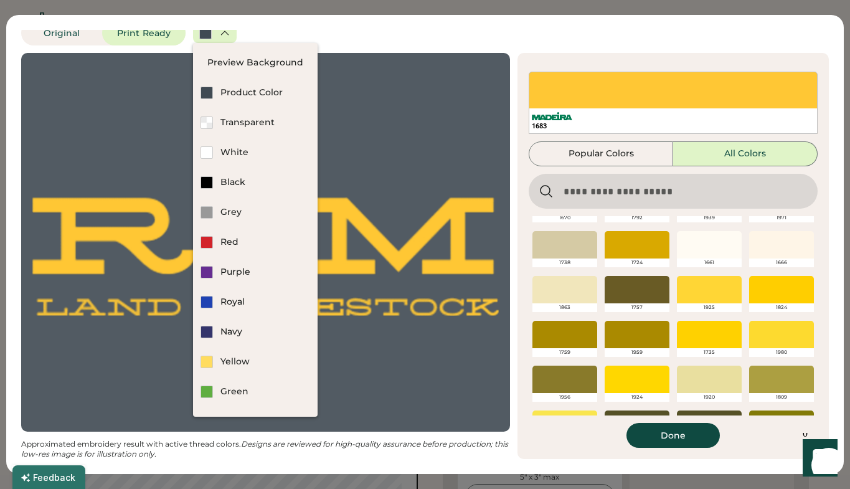
click at [622, 336] on div at bounding box center [637, 334] width 65 height 27
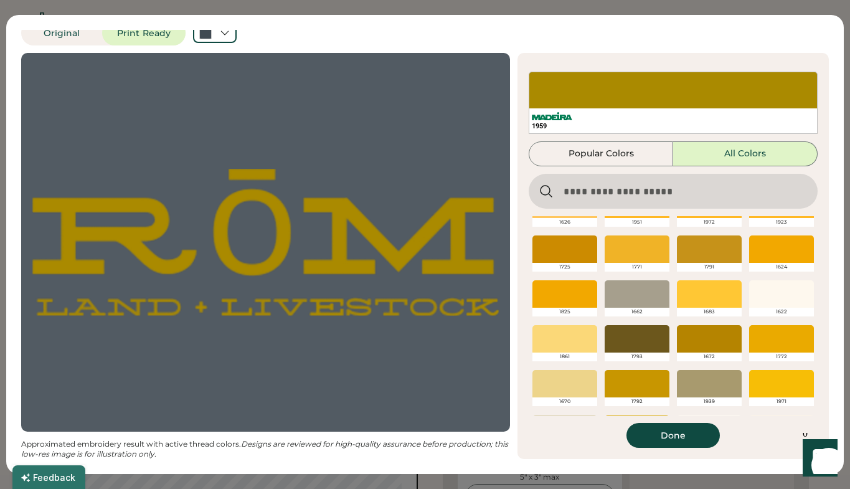
scroll to position [792, 0]
click at [776, 346] on div at bounding box center [781, 338] width 65 height 27
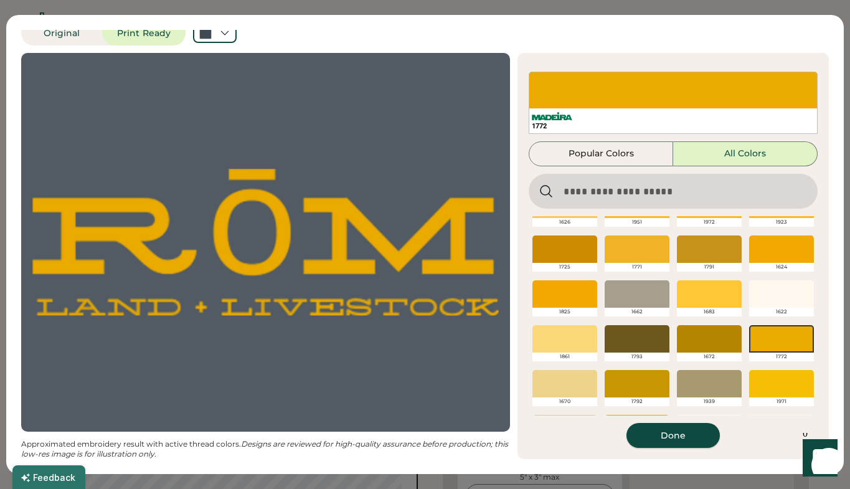
click at [682, 439] on button "Done" at bounding box center [673, 435] width 93 height 25
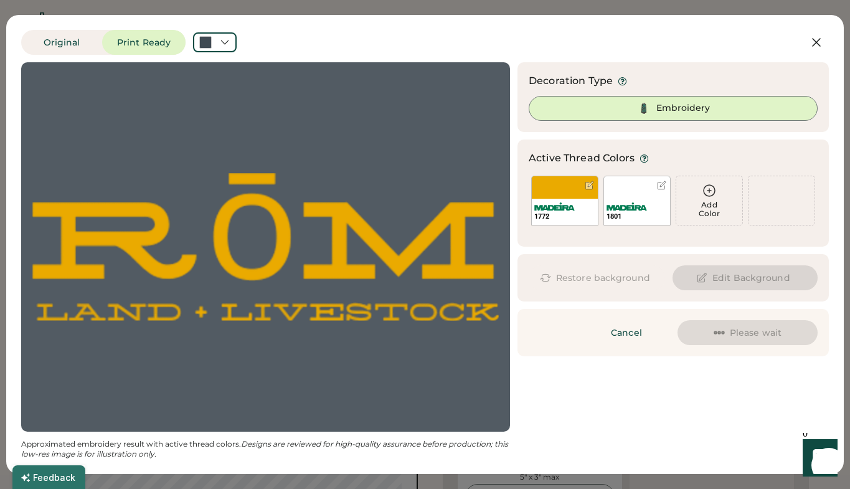
scroll to position [0, 0]
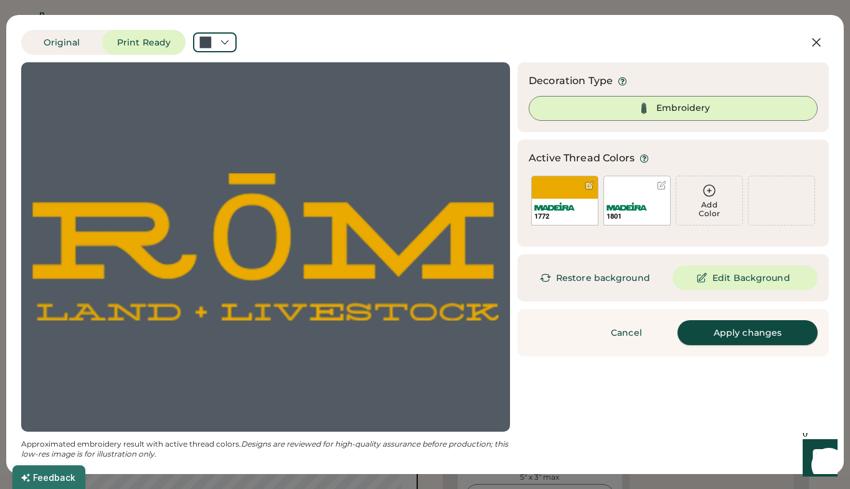
click at [754, 339] on button "Apply changes" at bounding box center [748, 332] width 140 height 25
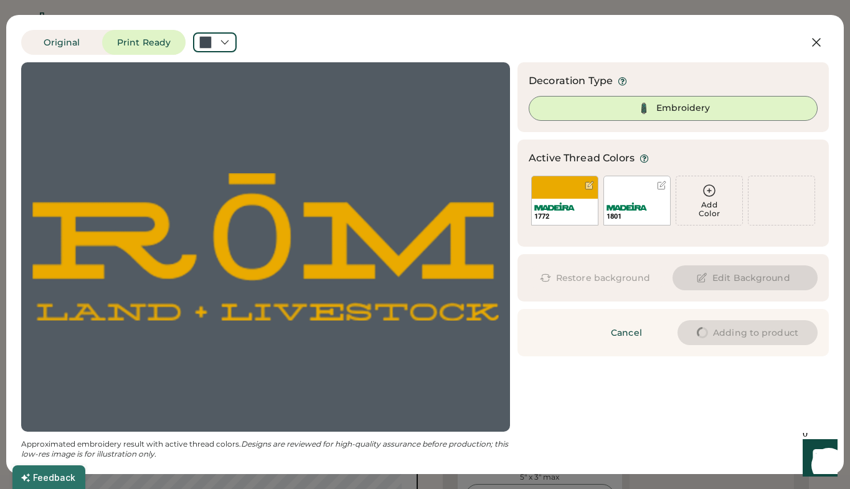
type input "****"
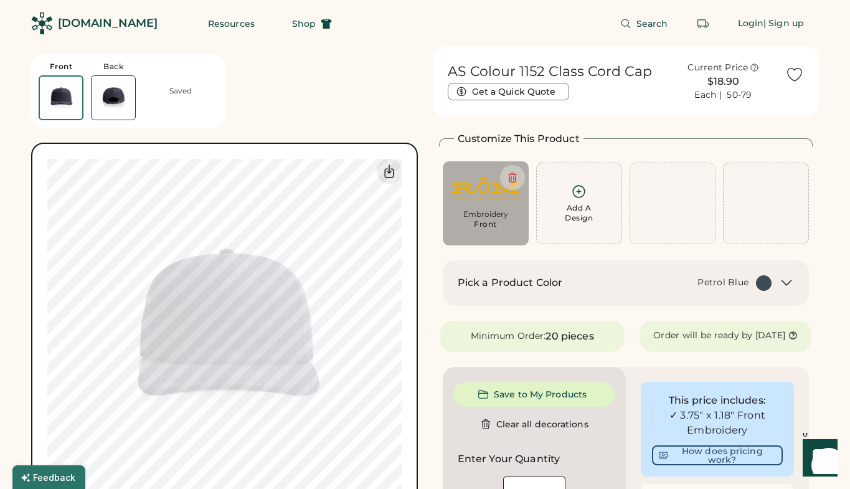
type input "****"
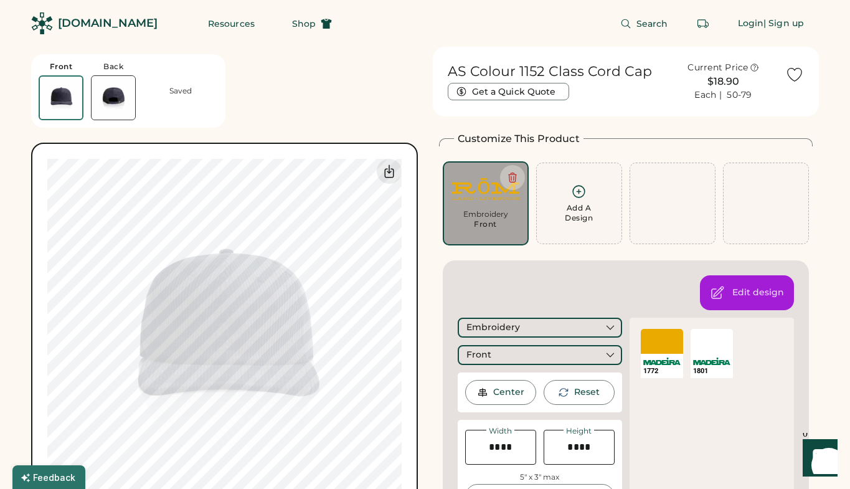
click at [663, 349] on div at bounding box center [662, 341] width 42 height 25
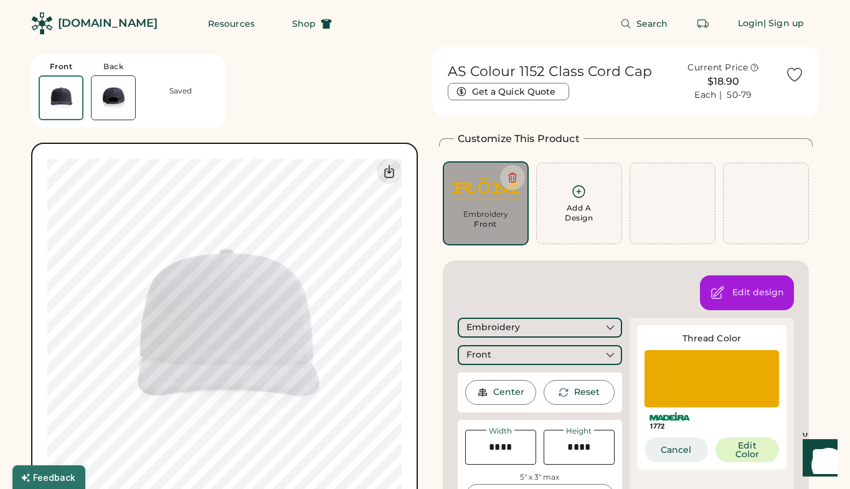
click at [678, 453] on button "Cancel" at bounding box center [677, 449] width 64 height 25
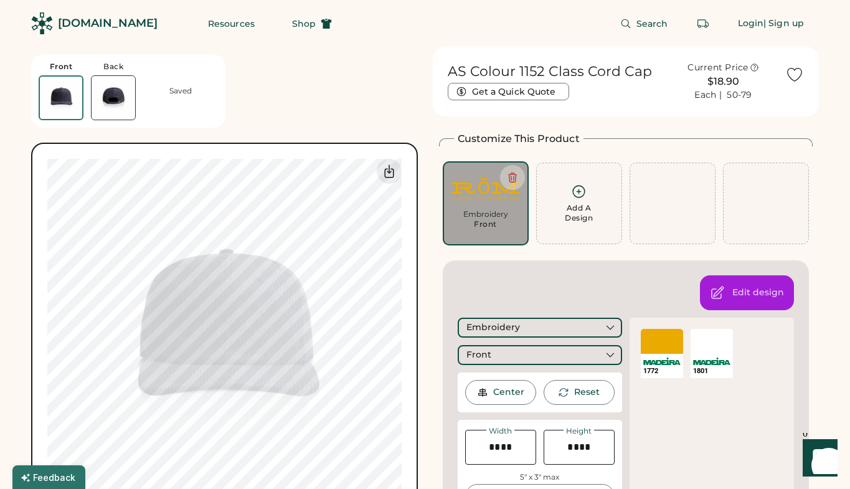
click at [657, 353] on div "1772" at bounding box center [662, 353] width 42 height 49
click at [666, 340] on div at bounding box center [662, 341] width 42 height 25
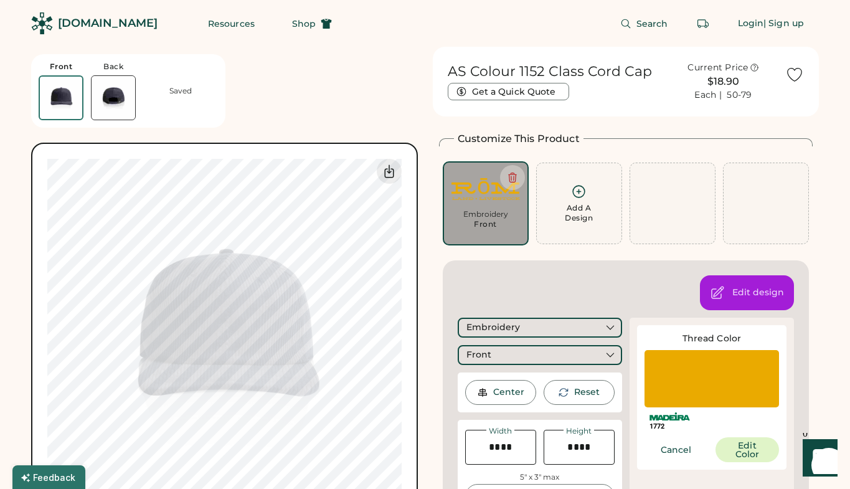
click at [754, 449] on button "Edit Color" at bounding box center [748, 449] width 64 height 25
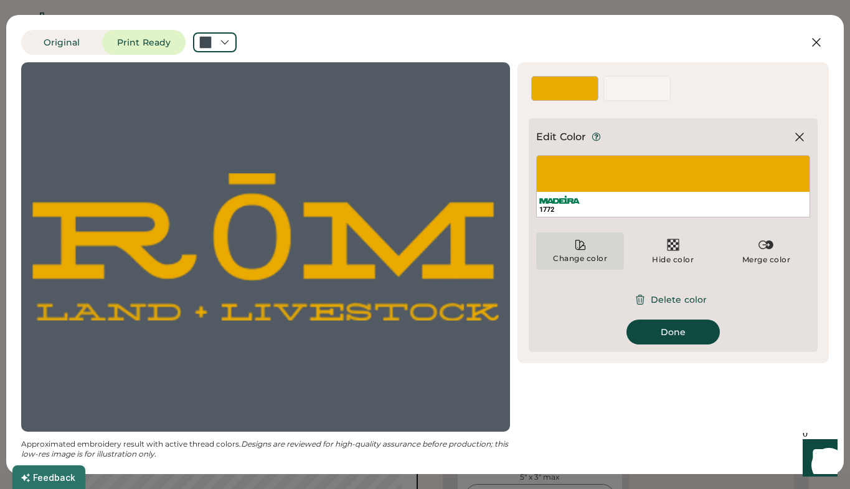
click at [594, 253] on div "Change color" at bounding box center [580, 250] width 88 height 37
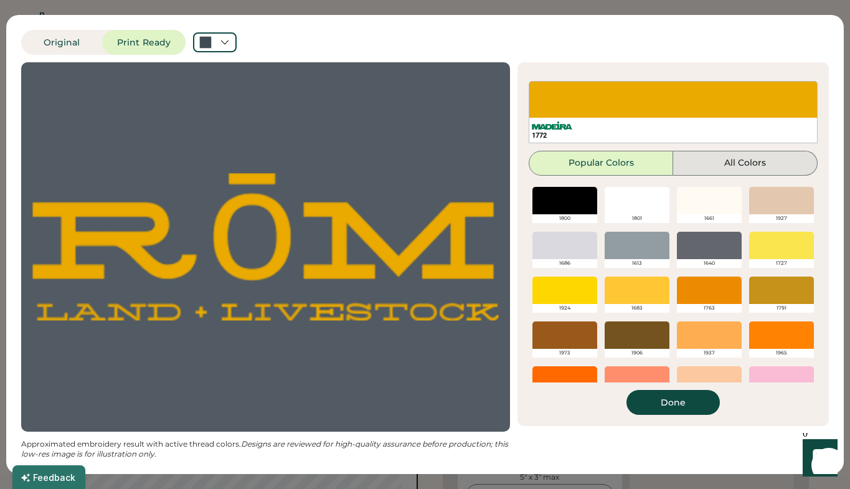
click at [720, 164] on button "All Colors" at bounding box center [745, 163] width 145 height 25
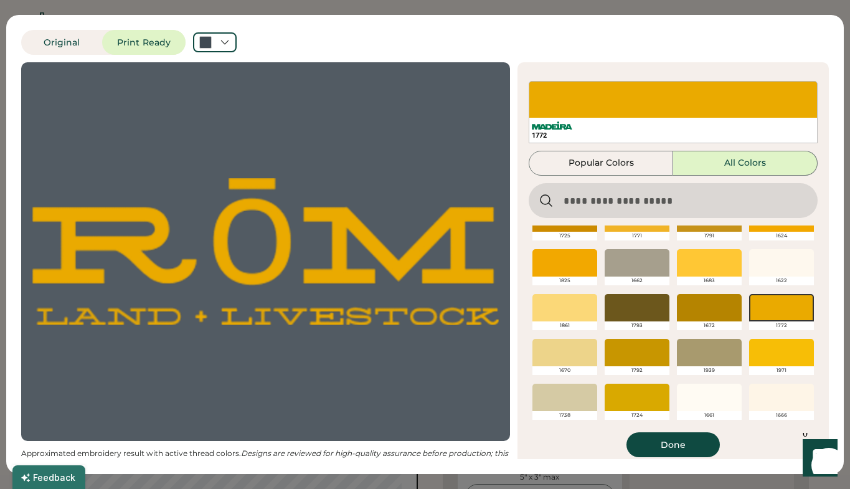
scroll to position [854, 0]
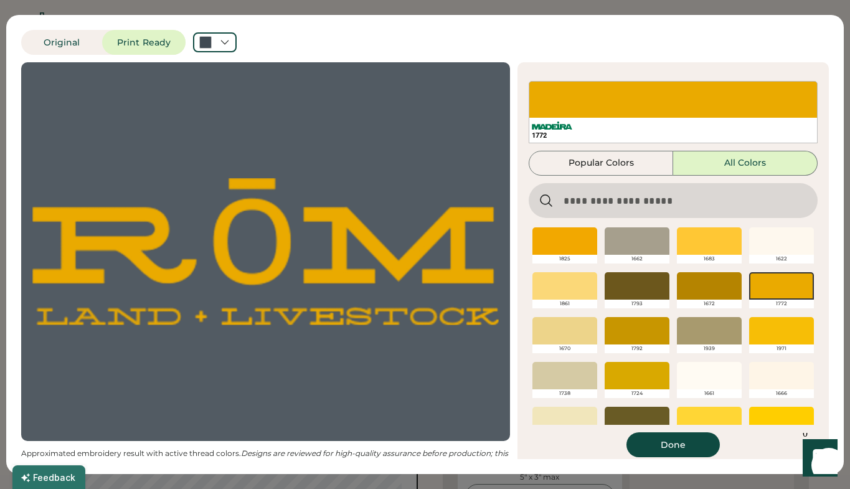
click at [640, 372] on div at bounding box center [637, 375] width 65 height 27
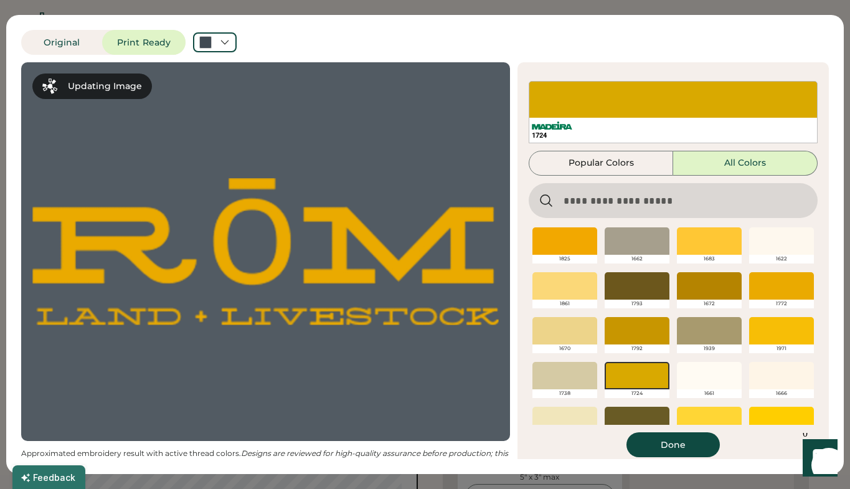
click at [641, 336] on div at bounding box center [637, 330] width 65 height 27
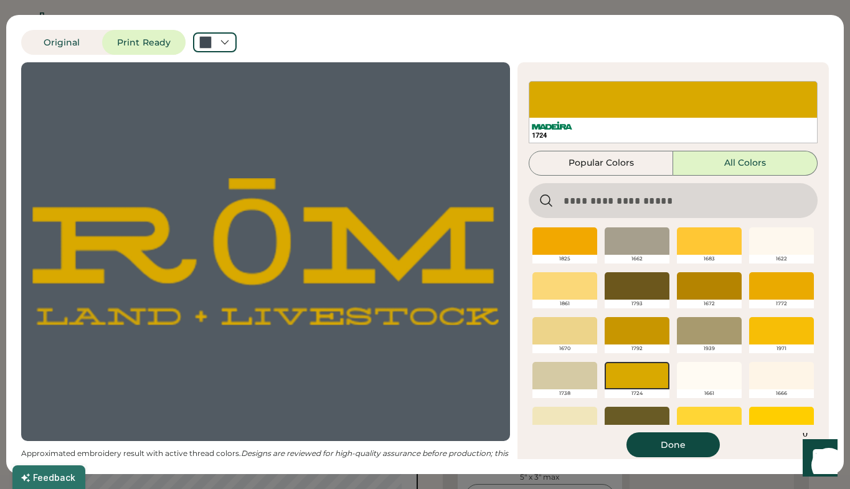
click at [648, 337] on div at bounding box center [637, 330] width 65 height 27
